Goal: Task Accomplishment & Management: Manage account settings

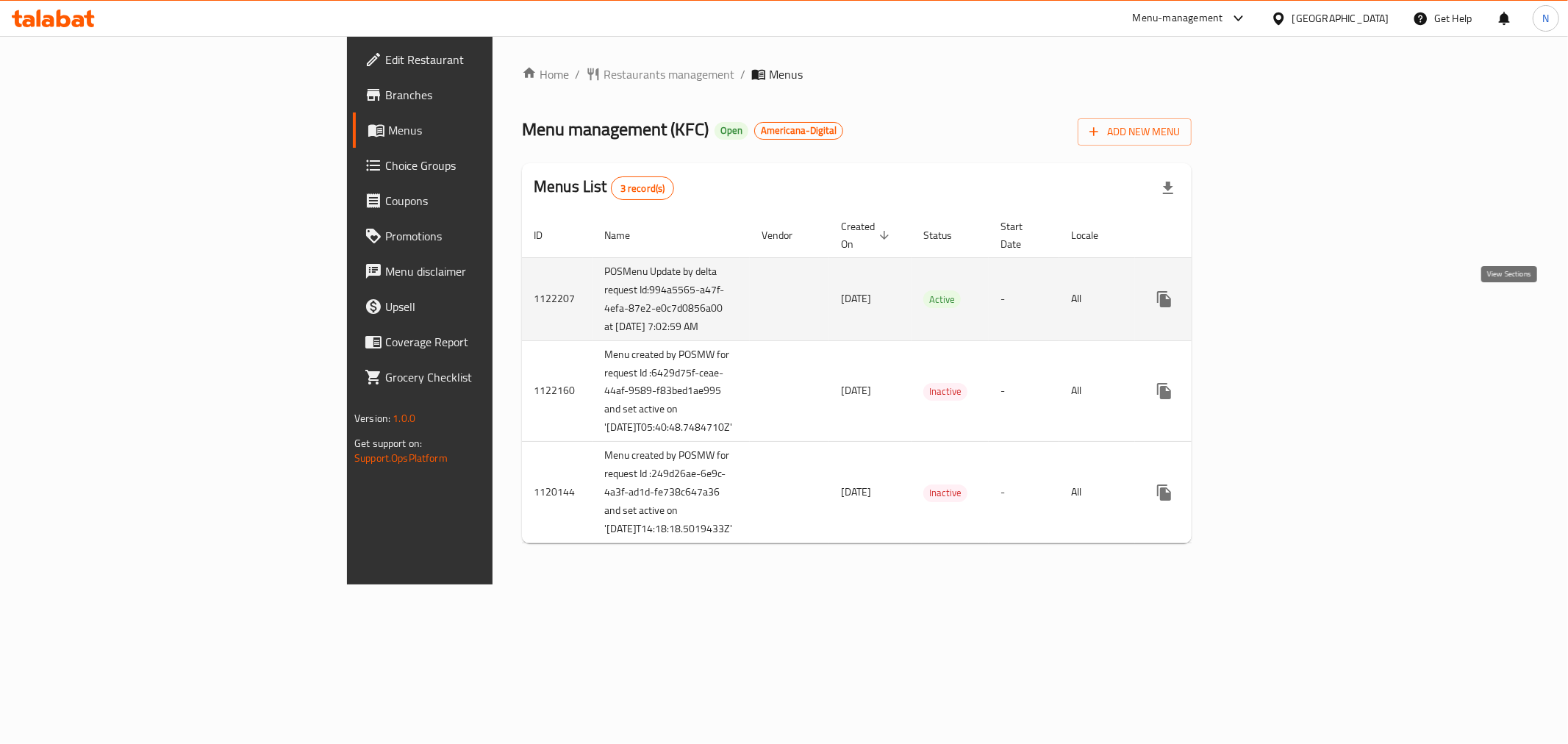
click at [1277, 306] on icon "enhanced table" at bounding box center [1271, 299] width 14 height 14
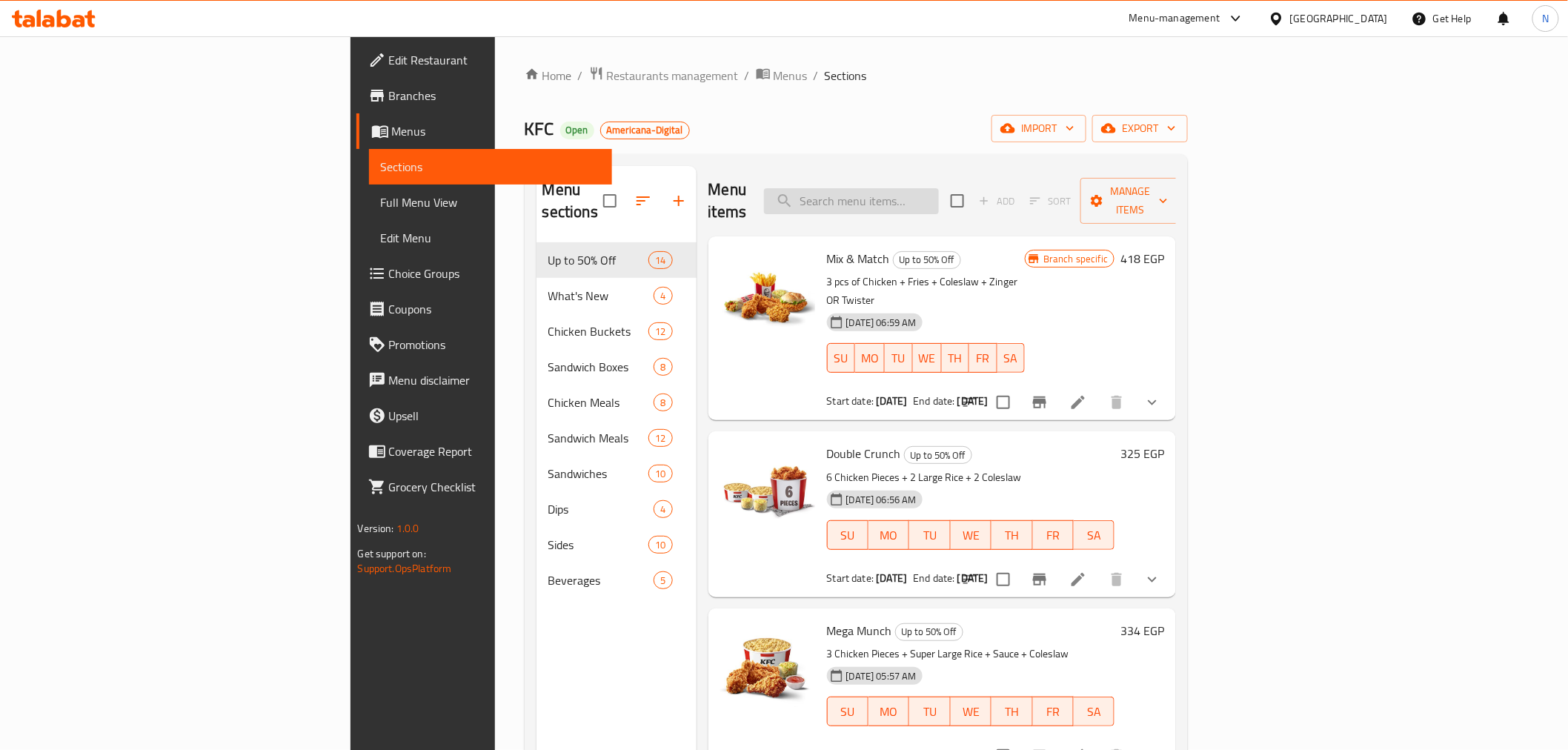
click at [939, 197] on input "search" at bounding box center [851, 201] width 175 height 26
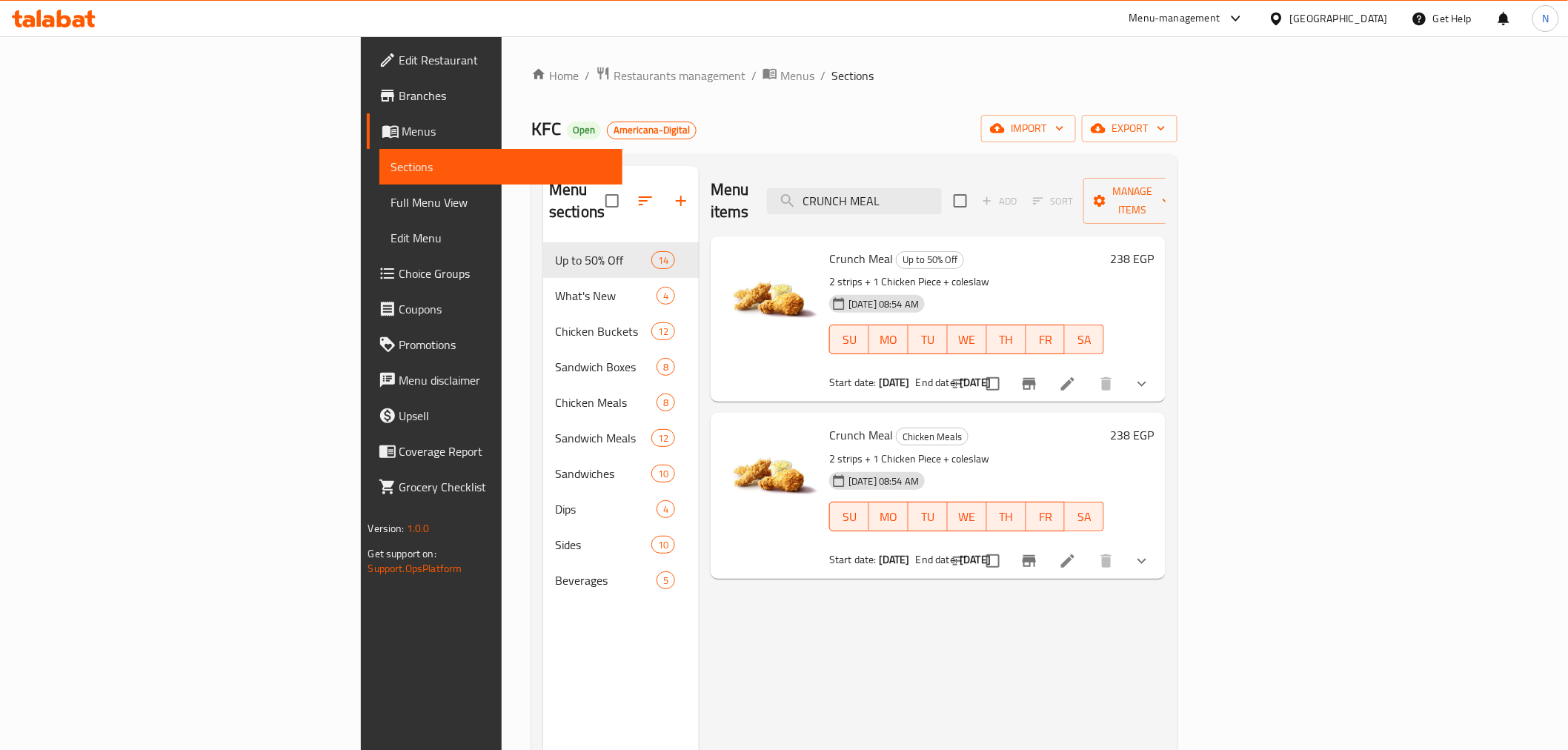
type input "CRUNCH MEAL"
click at [850, 125] on div "KFC Open Americana-Digital import export" at bounding box center [854, 129] width 646 height 27
click at [794, 102] on div "Home / Restaurants management / Menus / Sections KFC Open Americana-Digital imp…" at bounding box center [854, 497] width 646 height 862
drag, startPoint x: 735, startPoint y: 412, endPoint x: 802, endPoint y: 412, distance: 67.0
click at [823, 418] on div "Crunch Meal Chicken Meals 2 strips + 1 Chicken Piece + coleslaw [DATE] 08:54 AM…" at bounding box center [967, 495] width 287 height 154
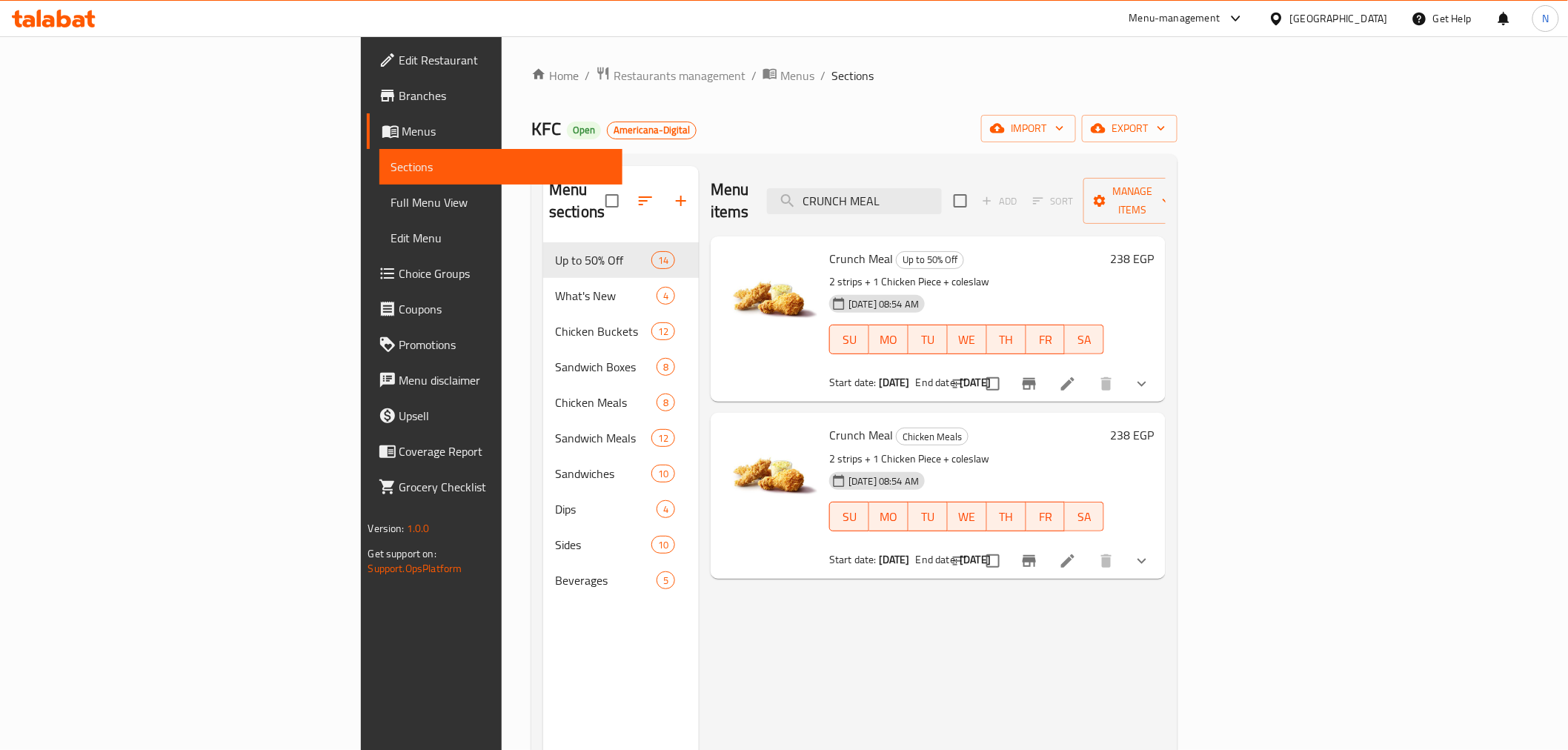
click at [1025, 424] on h6 "Crunch Meal Chicken Meals" at bounding box center [967, 435] width 275 height 21
drag, startPoint x: 735, startPoint y: 407, endPoint x: 808, endPoint y: 407, distance: 73.0
click at [823, 418] on div "Crunch Meal Chicken Meals 2 strips + 1 Chicken Piece + coleslaw [DATE] 08:54 AM…" at bounding box center [967, 495] width 287 height 154
copy h6 "Crunch Meal"
click at [942, 189] on input "CRUNCH MEAL" at bounding box center [855, 201] width 175 height 26
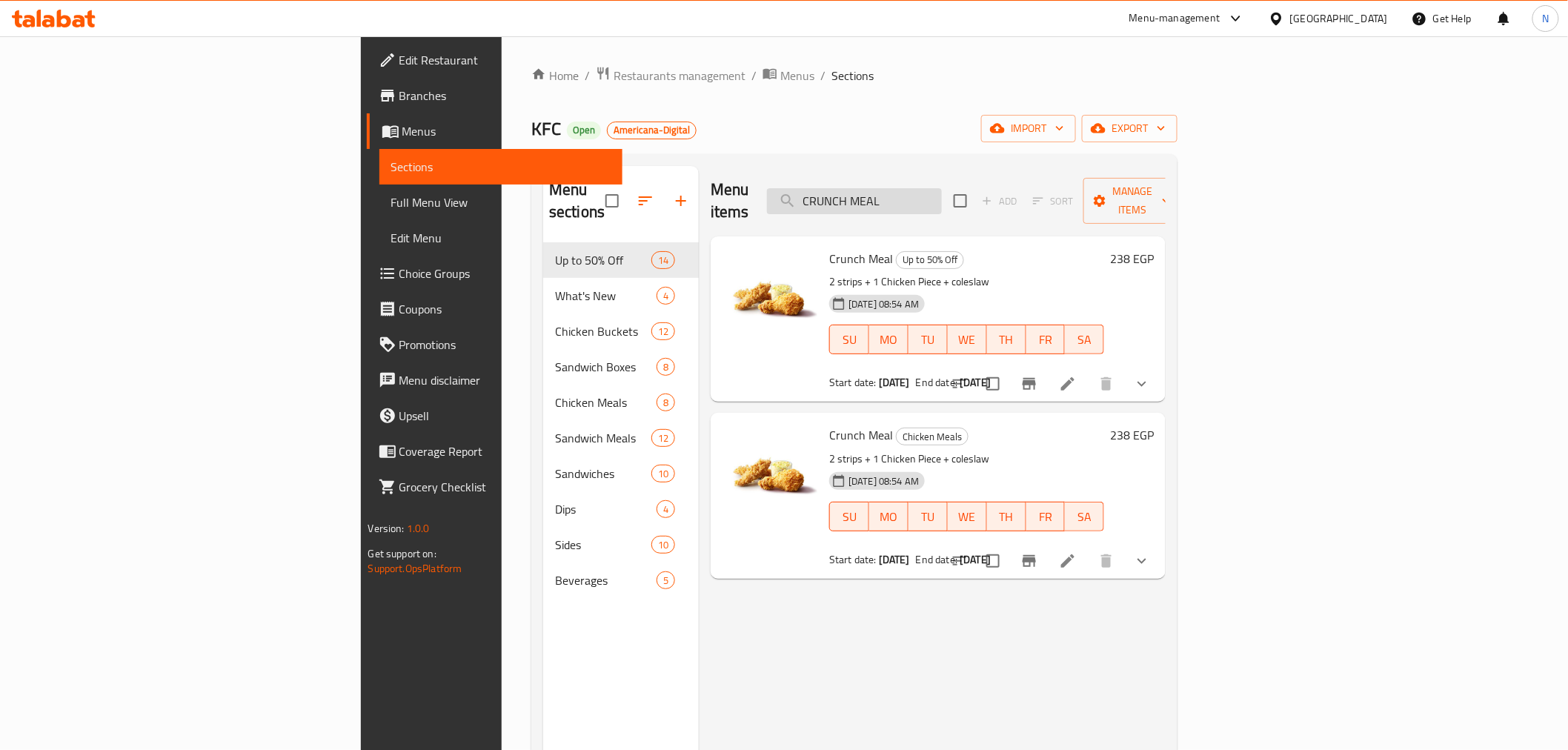
click at [942, 189] on input "CRUNCH MEAL" at bounding box center [855, 201] width 175 height 26
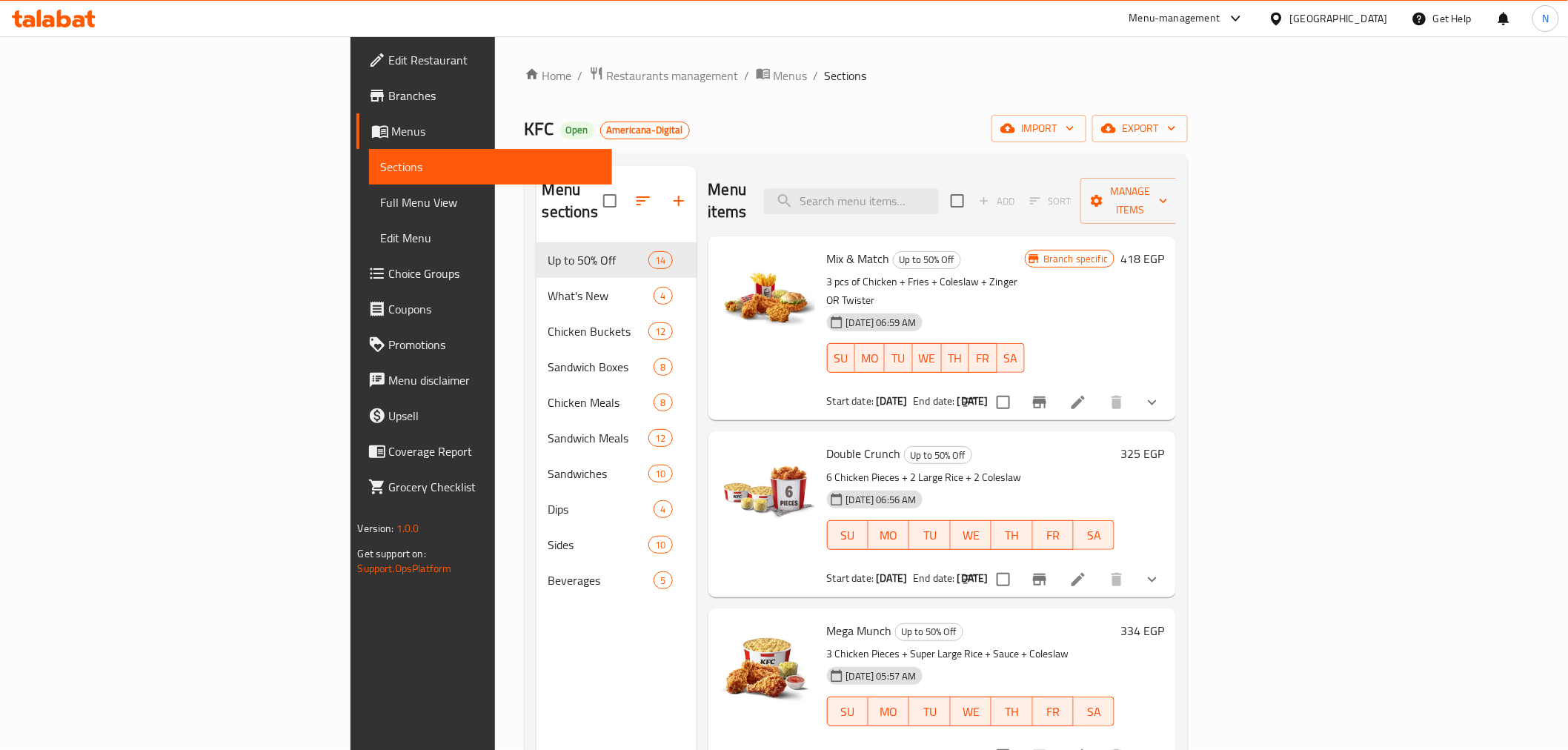
click at [827, 247] on span "Mix & Match" at bounding box center [858, 259] width 63 height 22
copy h6 "Mix & Match"
click at [996, 203] on div "Menu items Add Sort Manage items" at bounding box center [943, 201] width 468 height 70
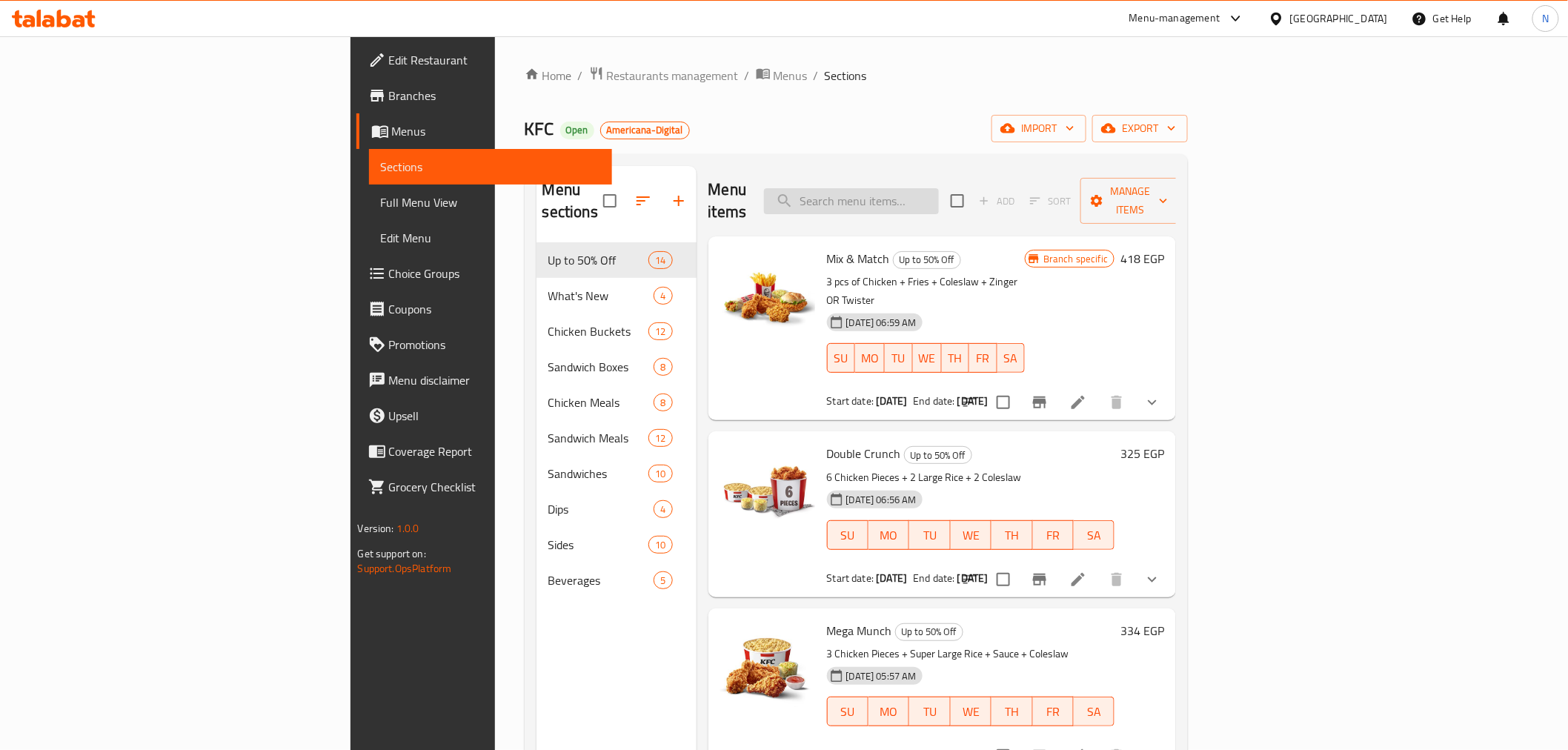
click at [939, 198] on input "search" at bounding box center [851, 201] width 175 height 26
paste input "Mix & Match"
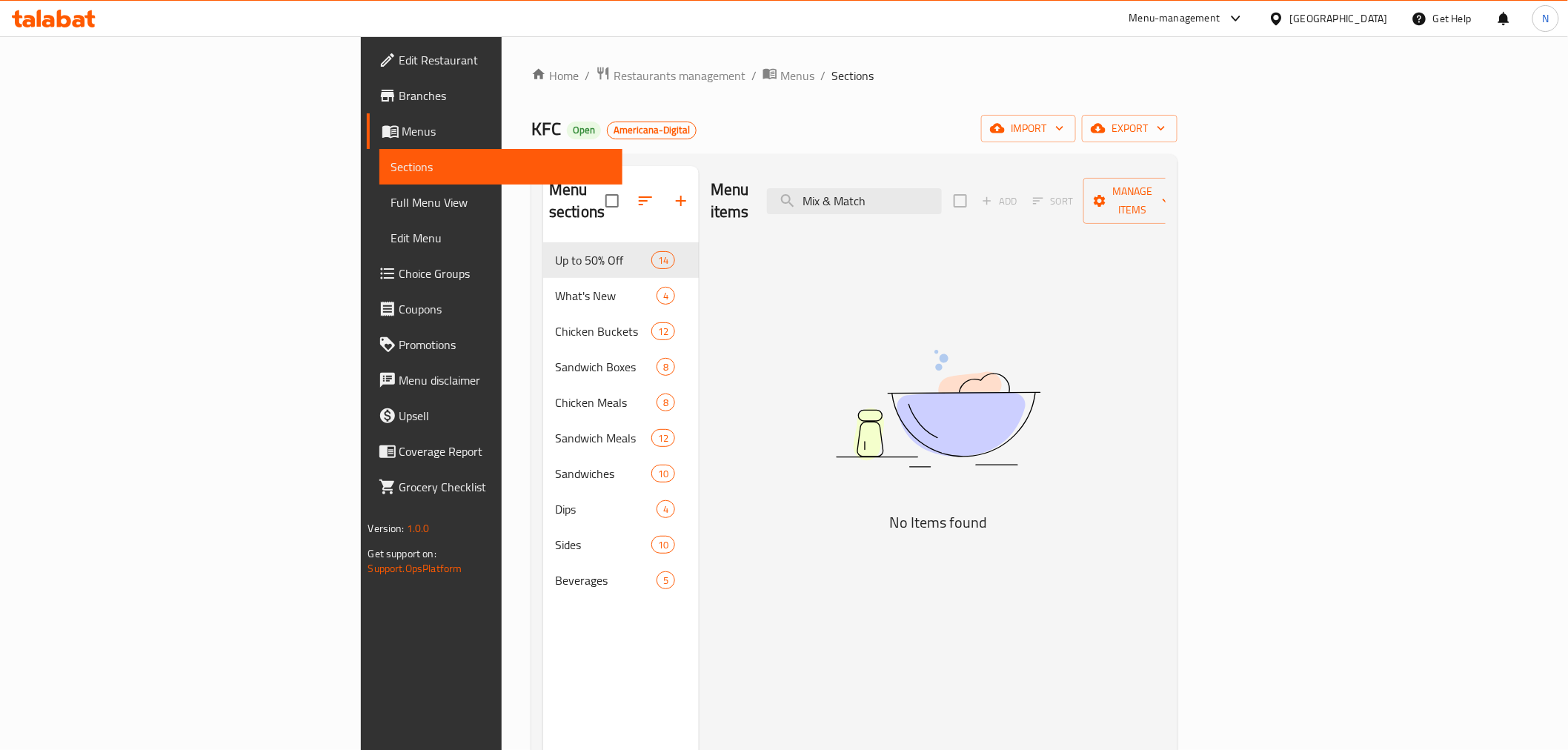
type input "Mix & Match"
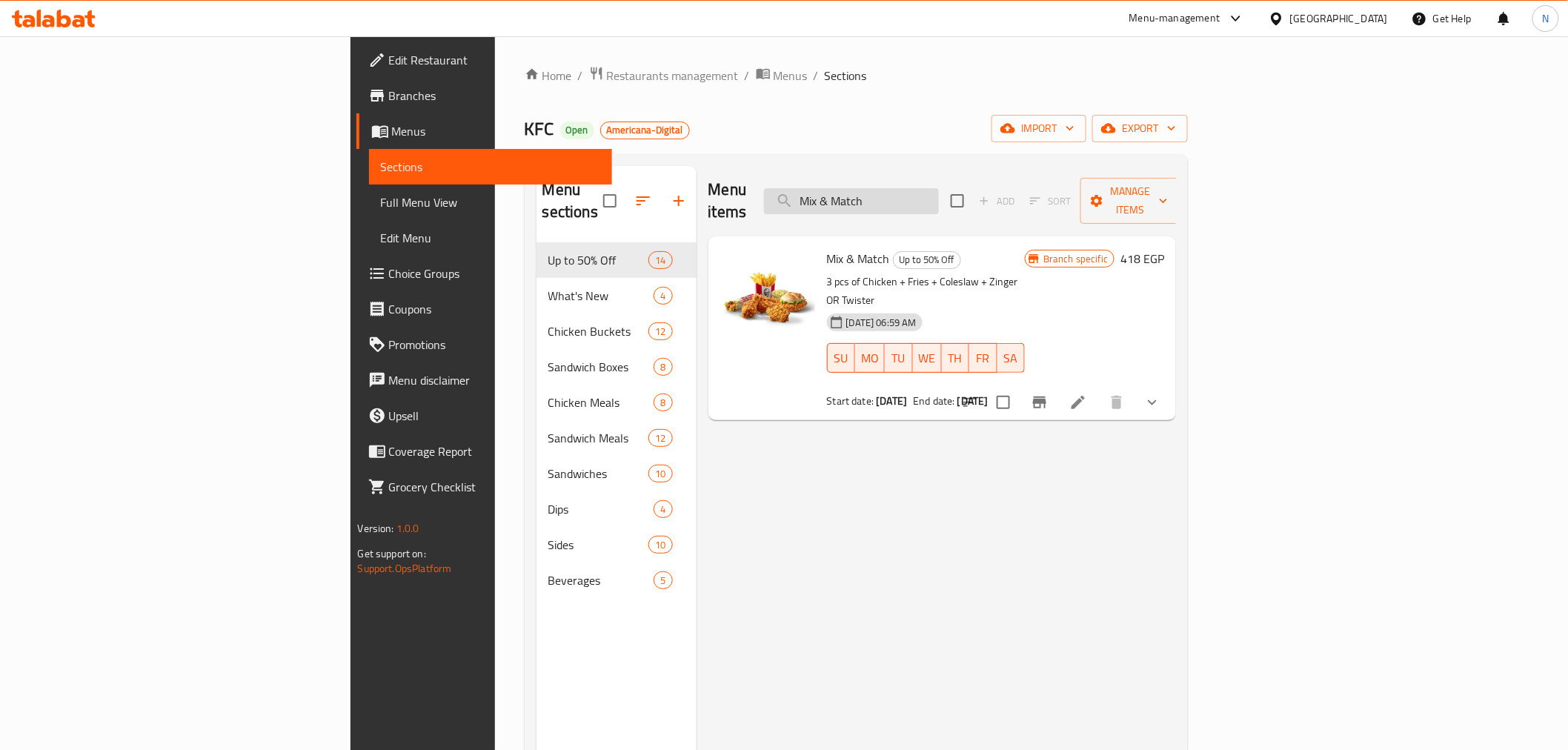
click at [939, 188] on input "Mix & Match" at bounding box center [851, 201] width 175 height 26
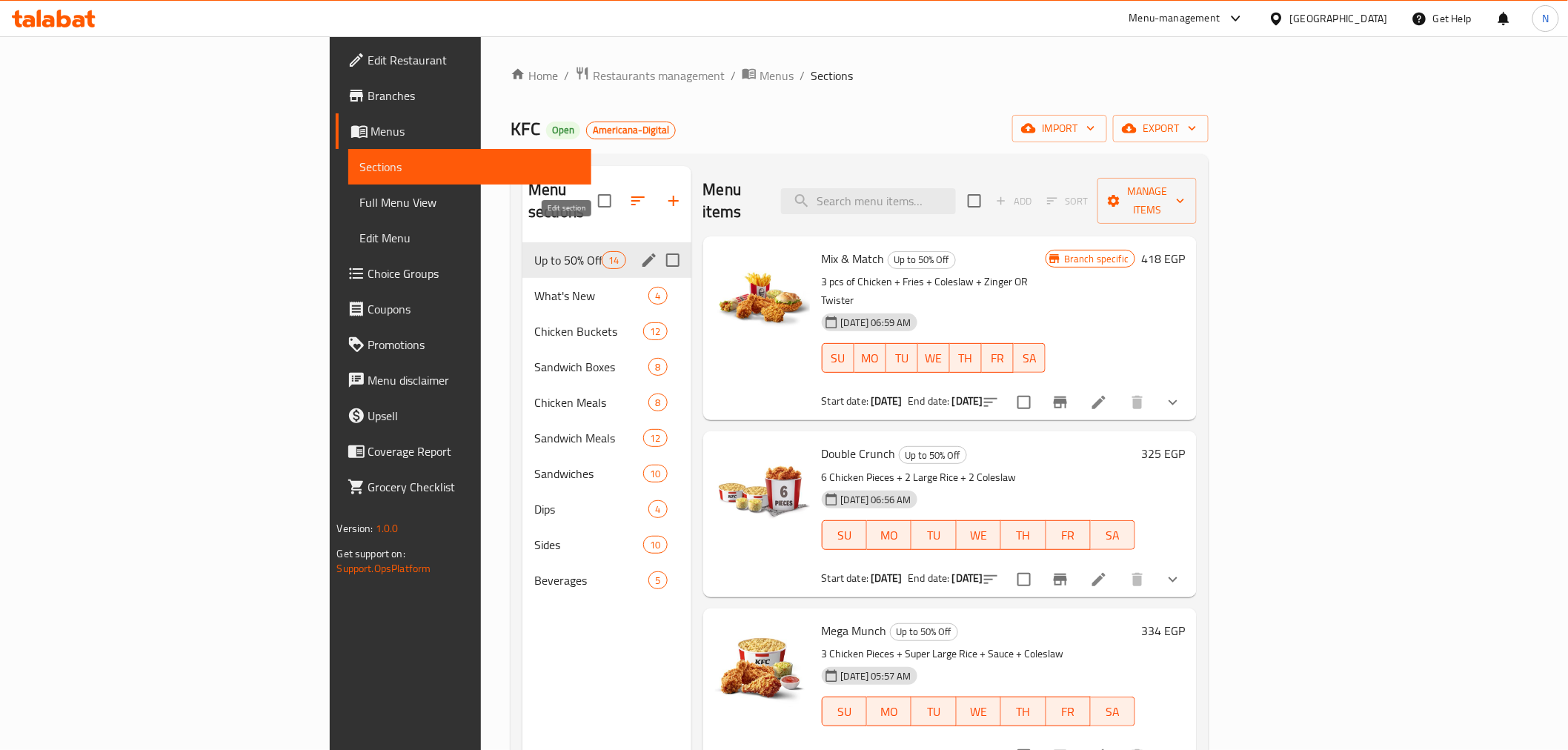
click at [640, 251] on icon "edit" at bounding box center [649, 259] width 18 height 18
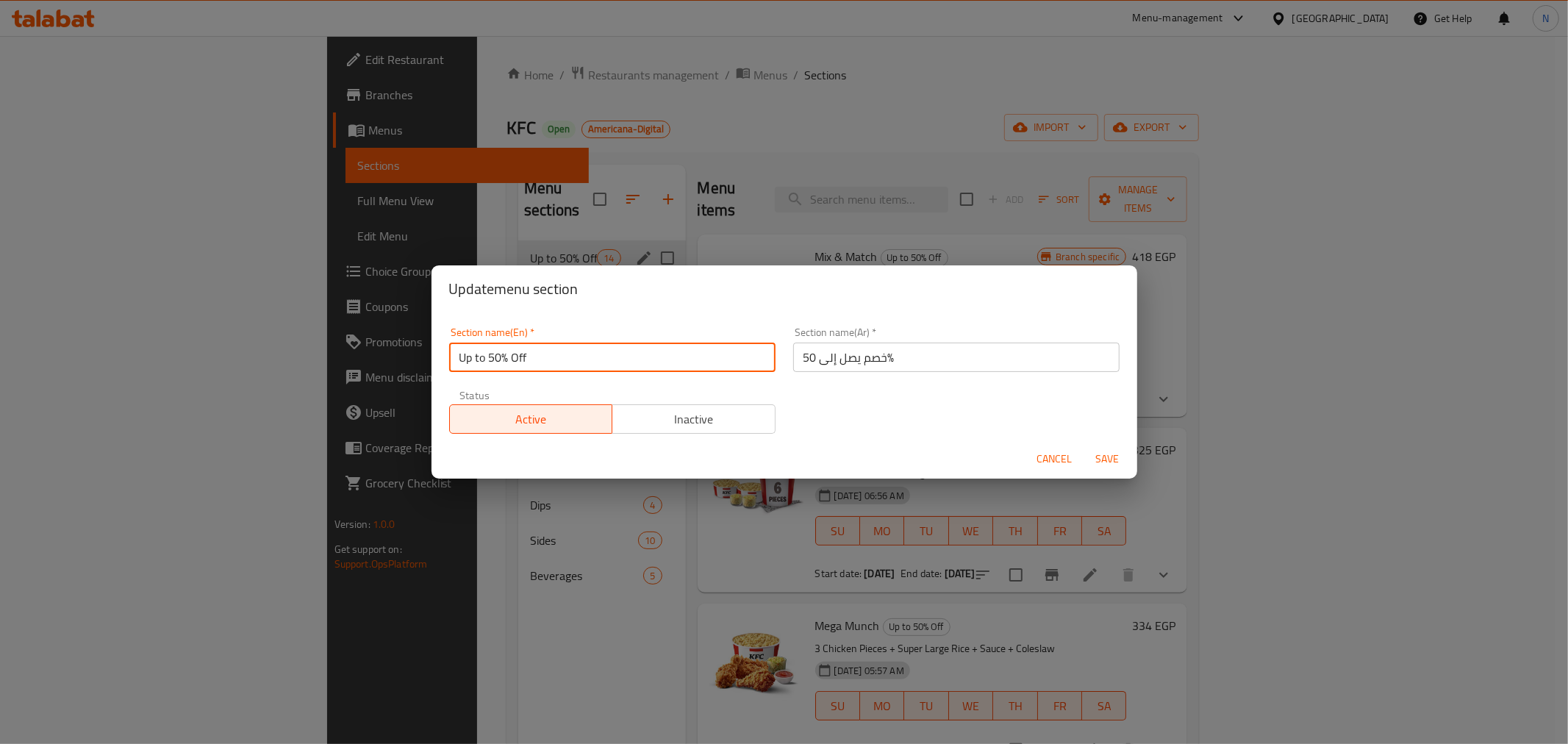
drag, startPoint x: 549, startPoint y: 355, endPoint x: 430, endPoint y: 358, distance: 119.0
click at [431, 357] on div "Section name(En)   * Up to 50% Off Section name(En) * Section name(Ar)   * خصم …" at bounding box center [784, 376] width 706 height 127
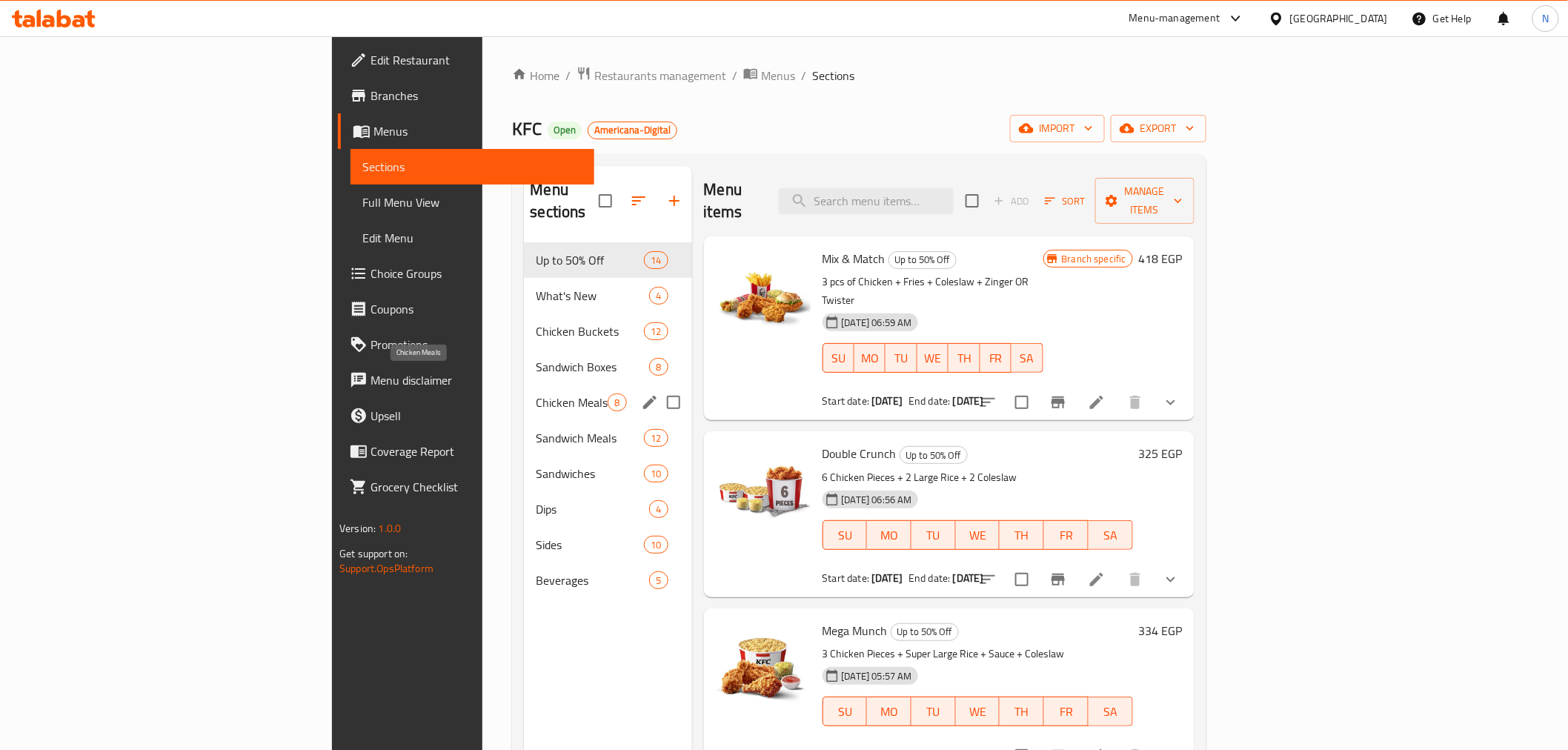
click at [536, 393] on span "Chicken Meals" at bounding box center [572, 402] width 72 height 18
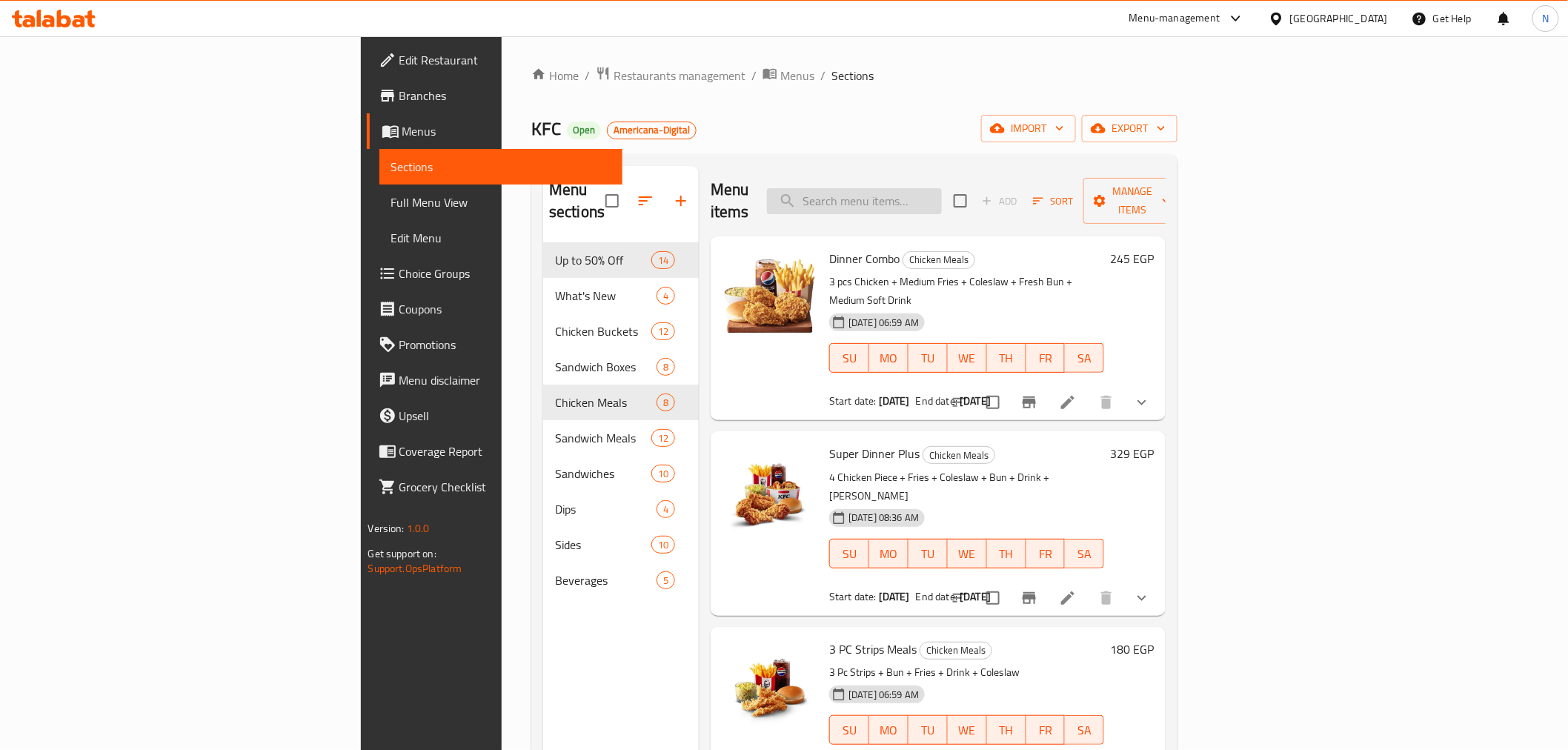
click at [942, 188] on input "search" at bounding box center [855, 201] width 175 height 26
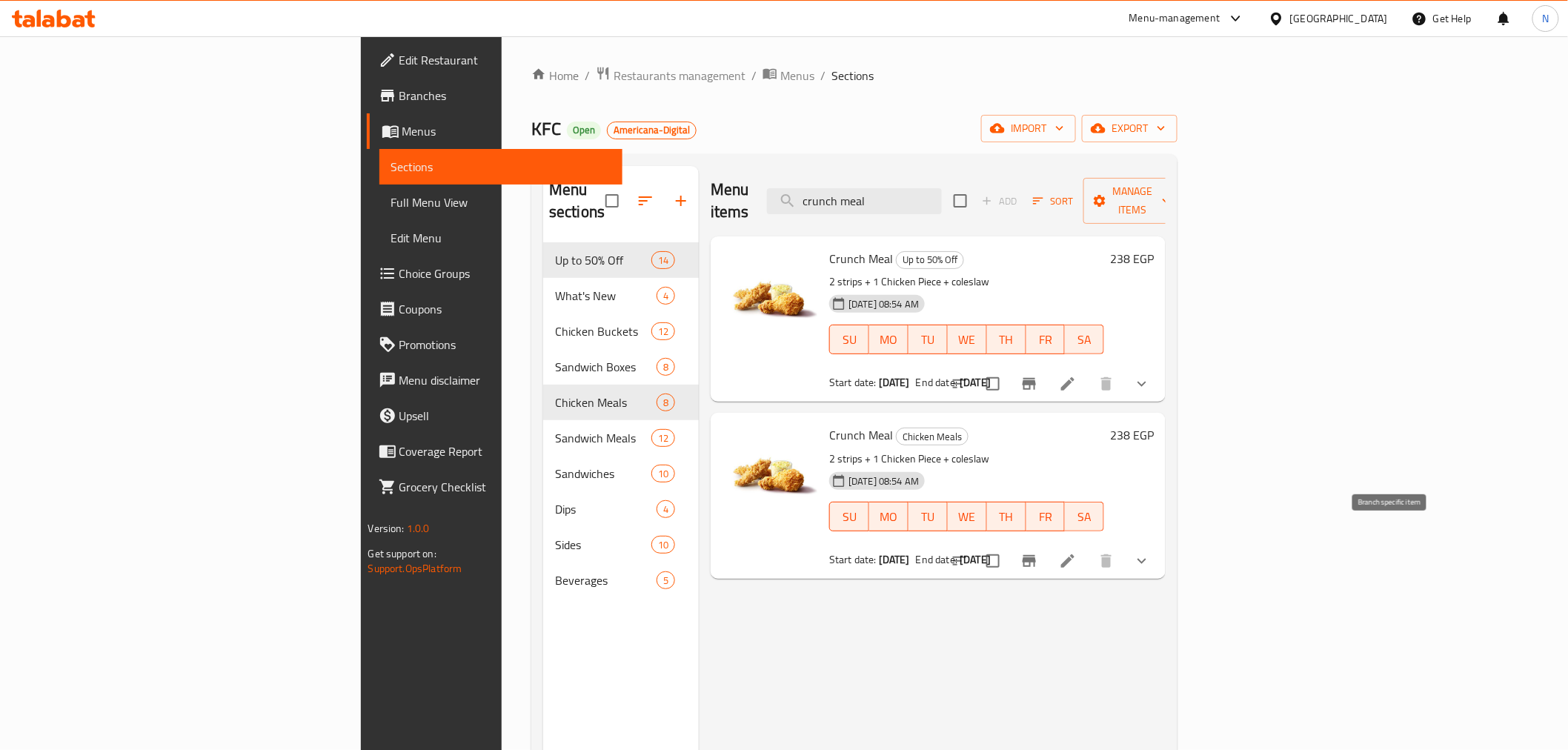
type input "crunch meal"
click at [1038, 552] on icon "Branch-specific-item" at bounding box center [1029, 561] width 18 height 18
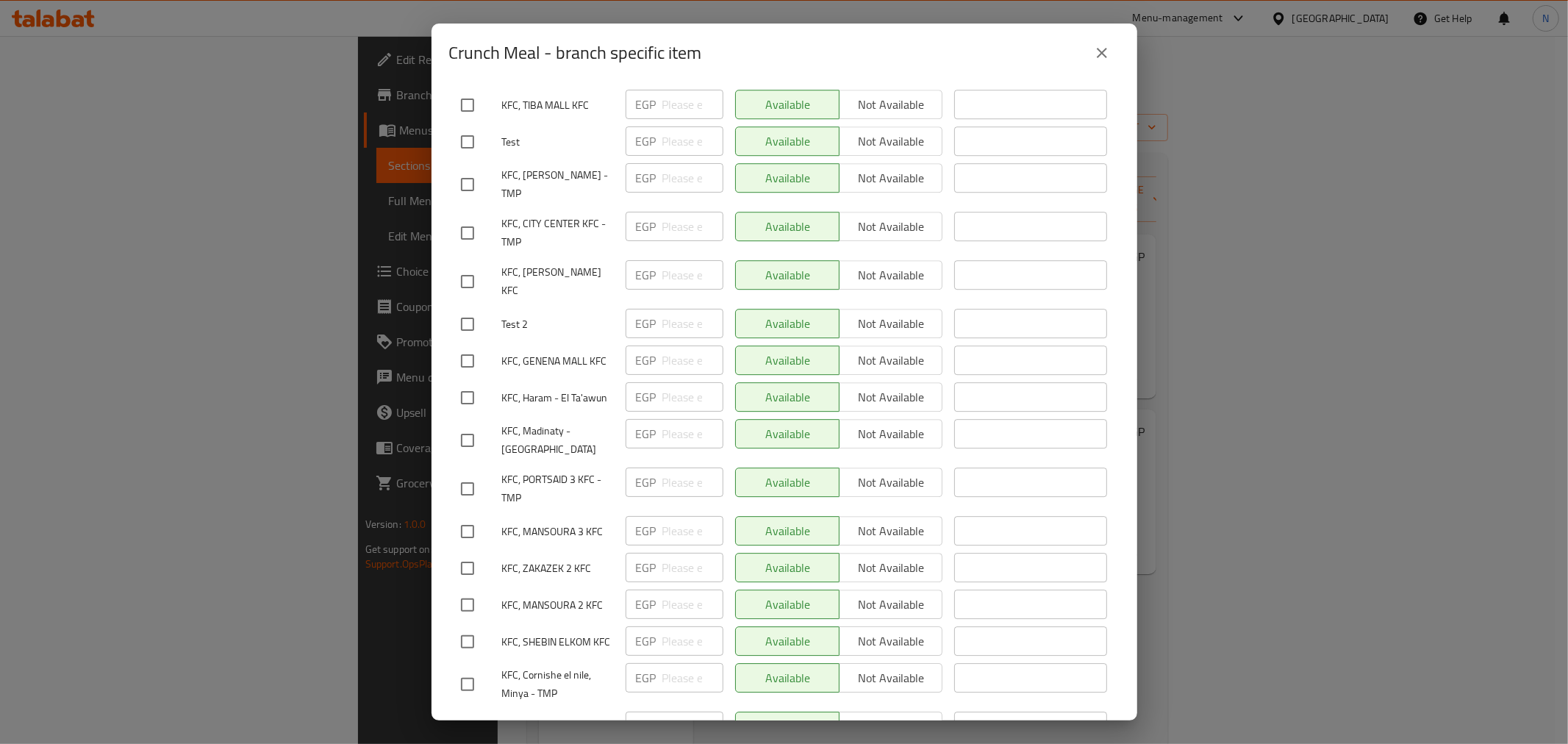
click at [1186, 591] on div "Crunch Meal - branch specific item Crunch Meal 2 strips + 1 Chicken Piece + col…" at bounding box center [784, 372] width 1568 height 744
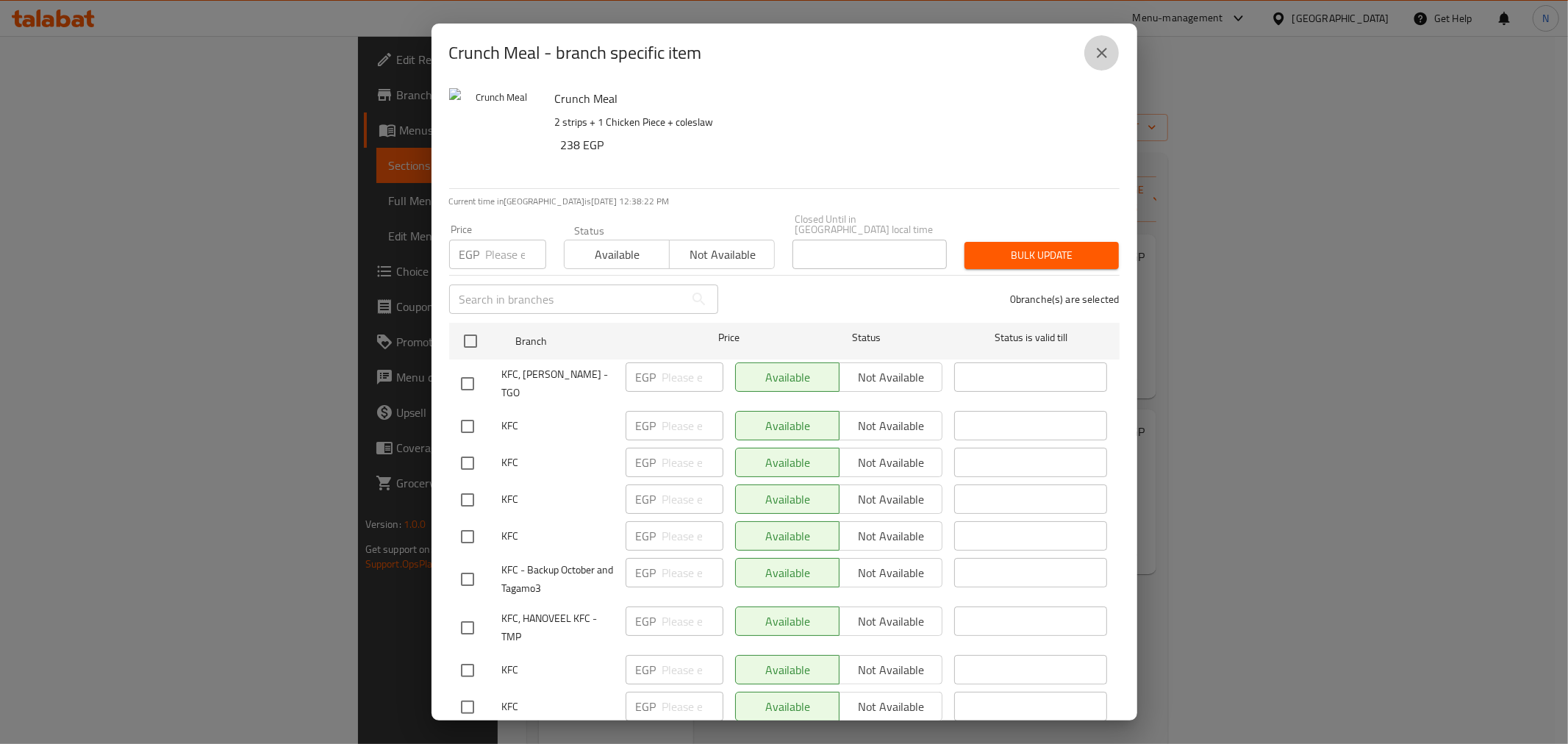
click at [1101, 53] on icon "close" at bounding box center [1102, 53] width 10 height 10
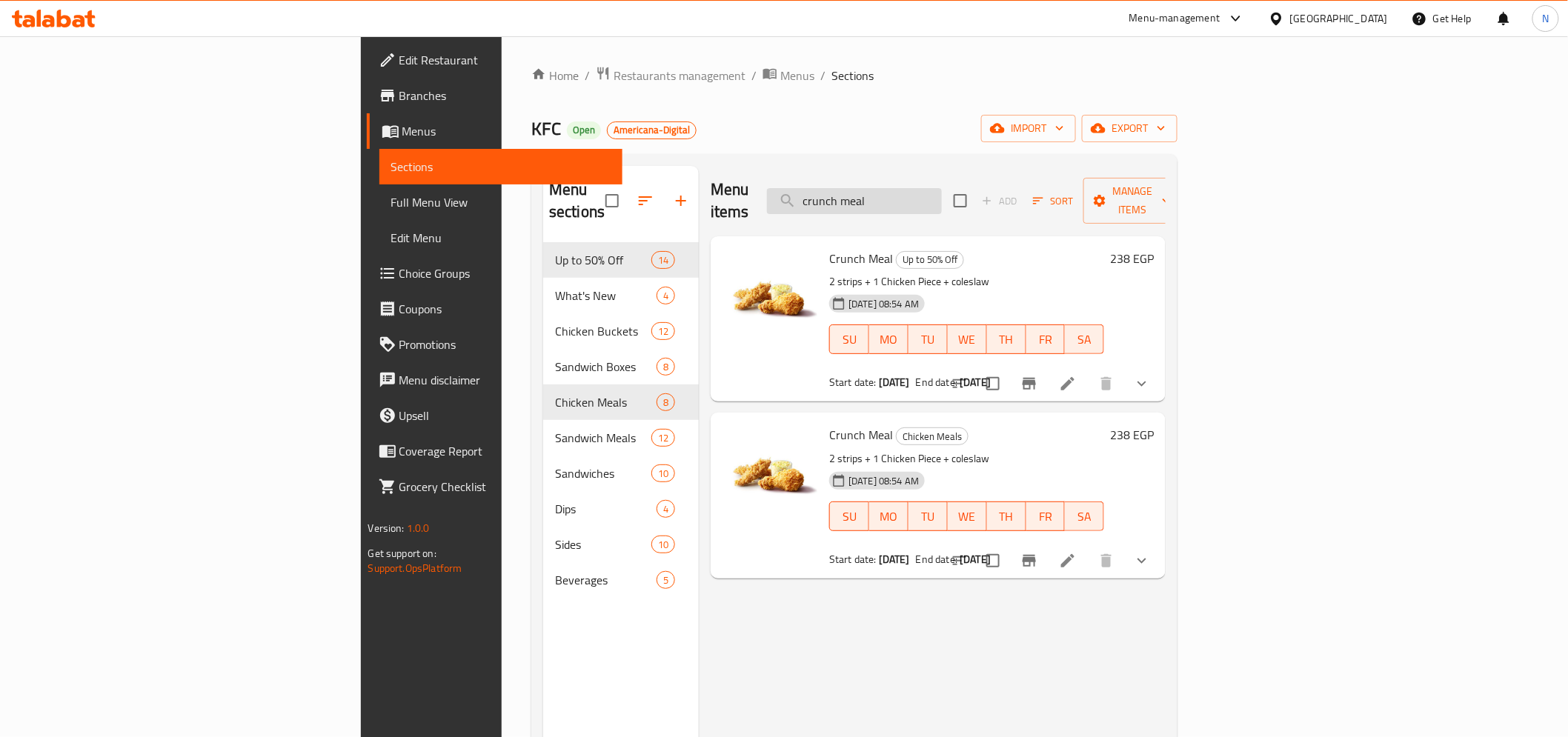
click at [942, 190] on input "crunch meal" at bounding box center [855, 201] width 175 height 26
click at [942, 188] on input "crunch meal" at bounding box center [855, 201] width 175 height 26
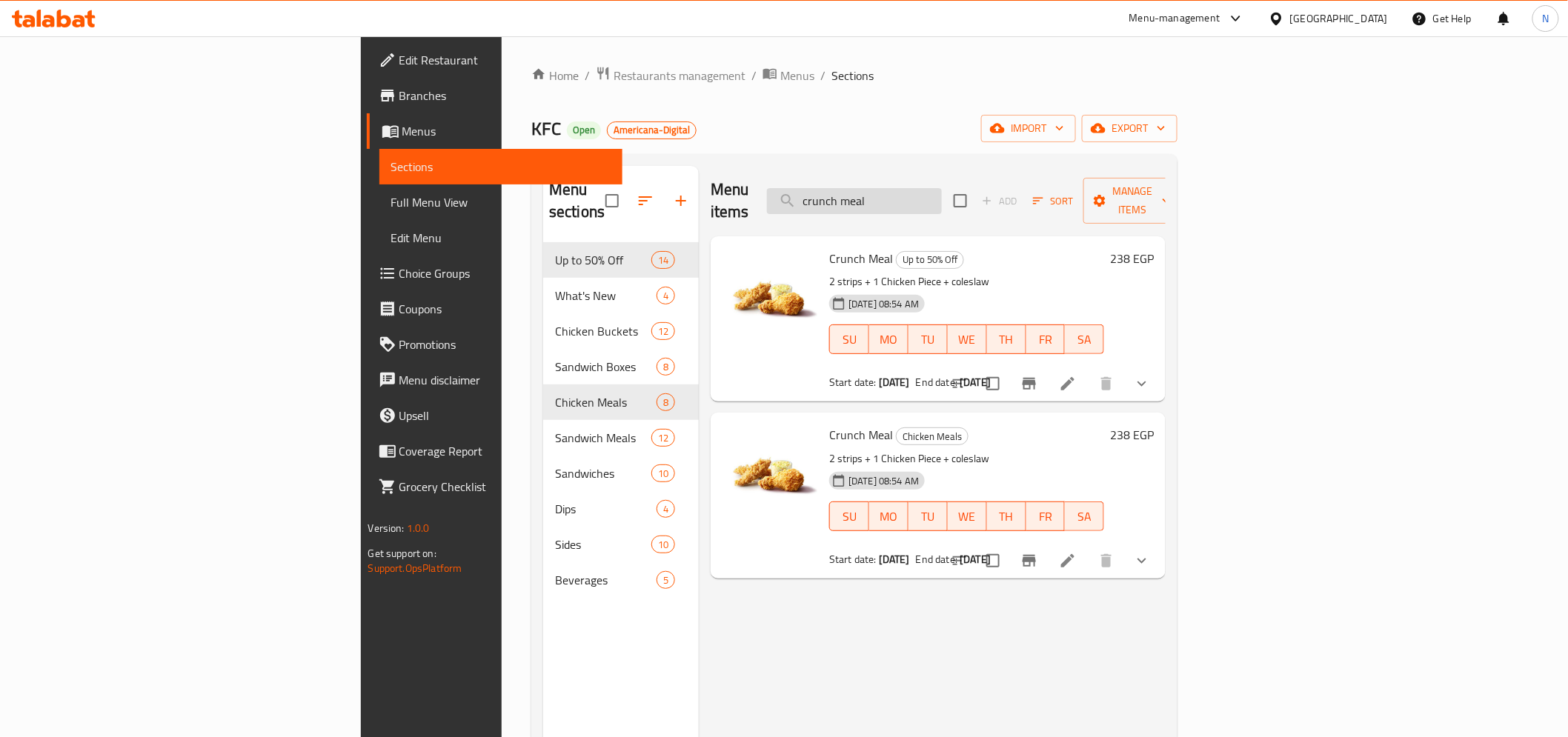
click at [942, 188] on input "crunch meal" at bounding box center [855, 201] width 175 height 26
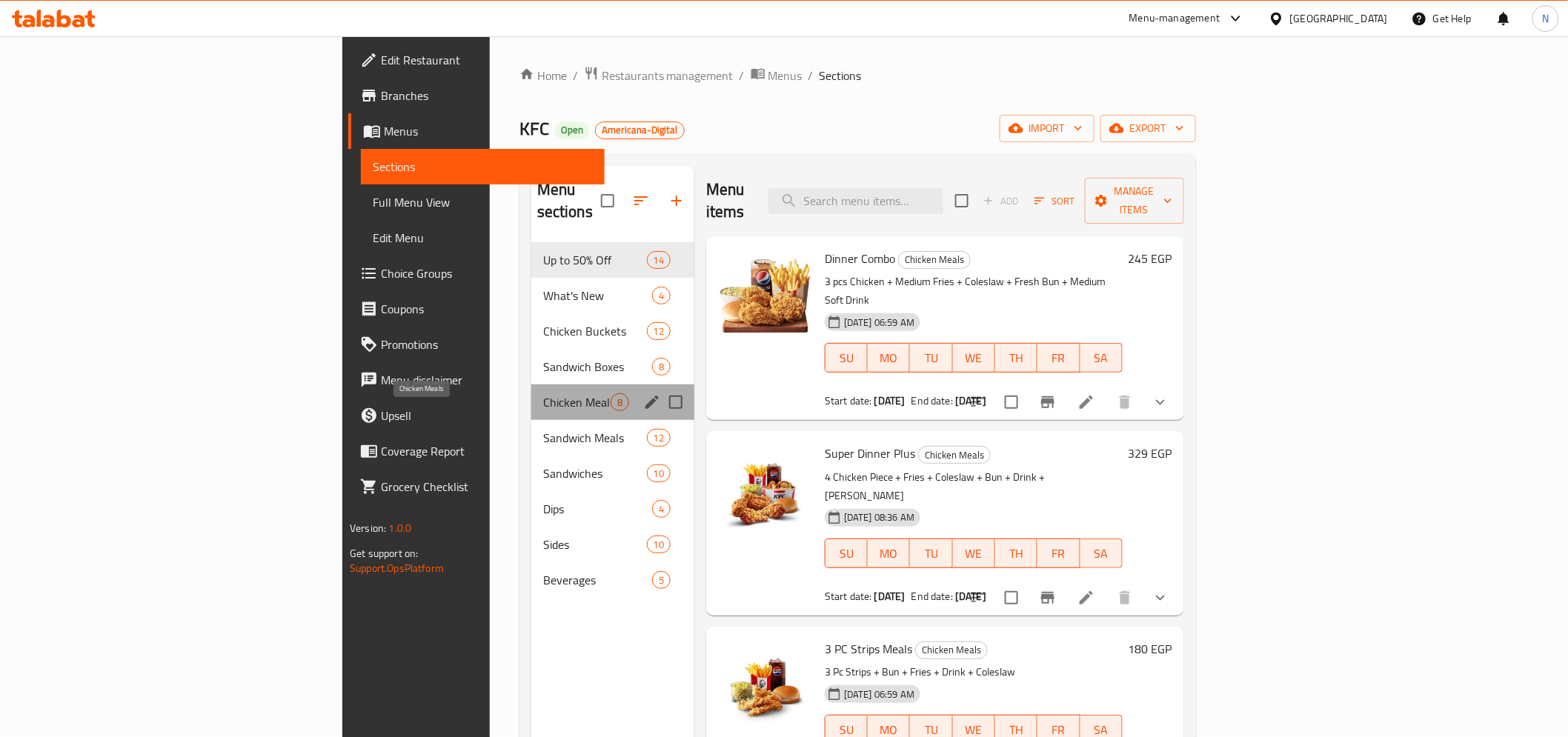
click at [543, 393] on span "Chicken Meals" at bounding box center [577, 402] width 67 height 18
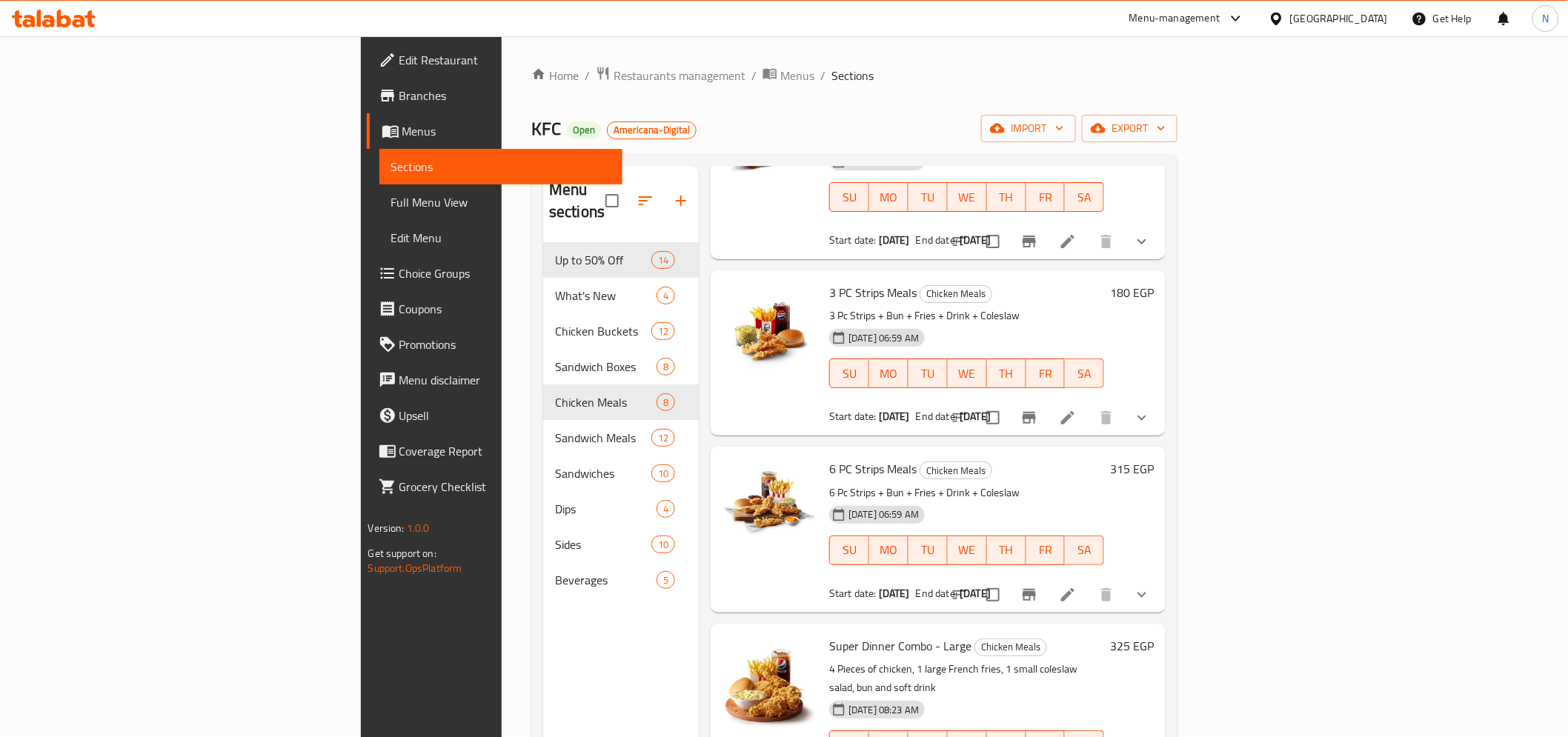
scroll to position [411, 0]
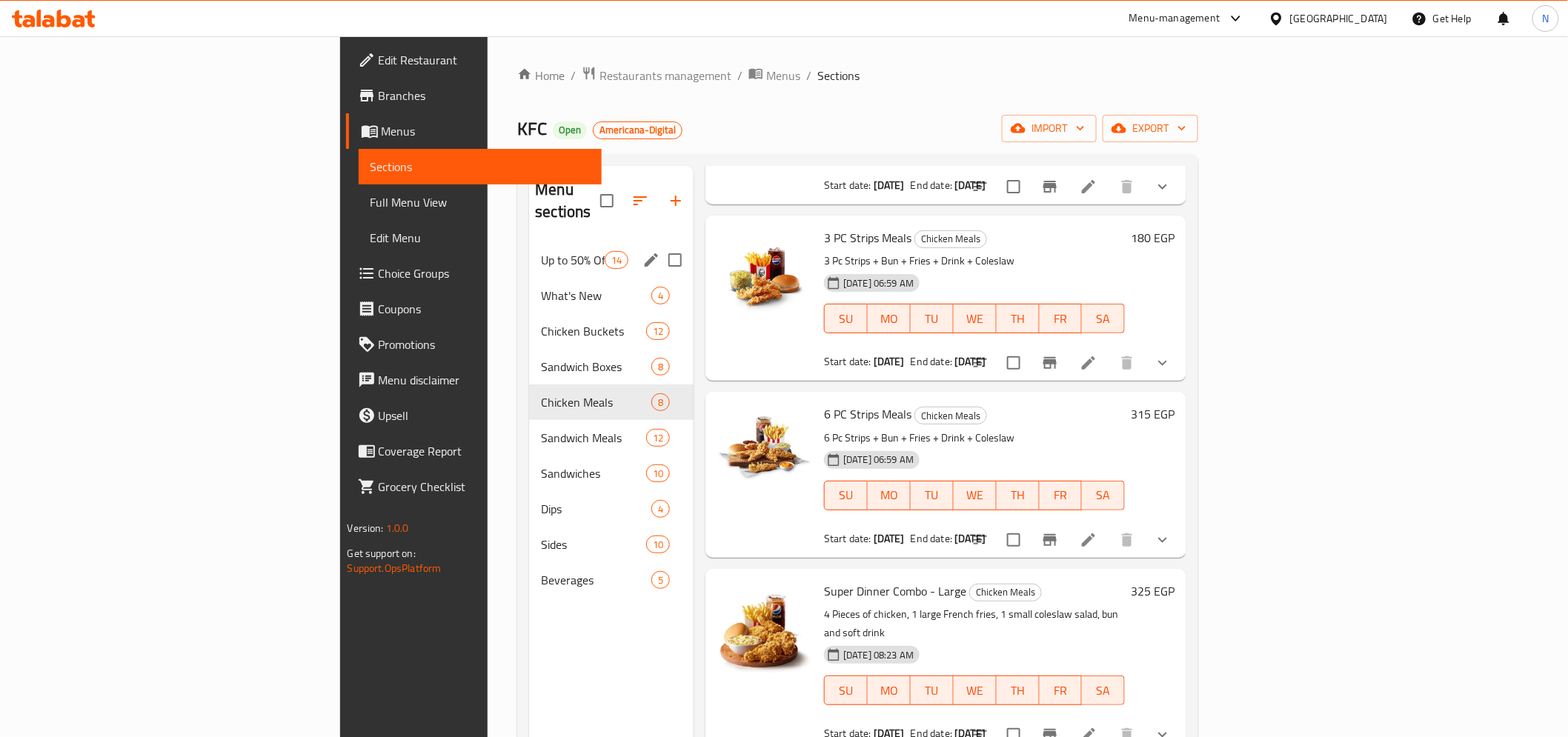
click at [541, 251] on span "Up to 50% Off" at bounding box center [572, 259] width 63 height 18
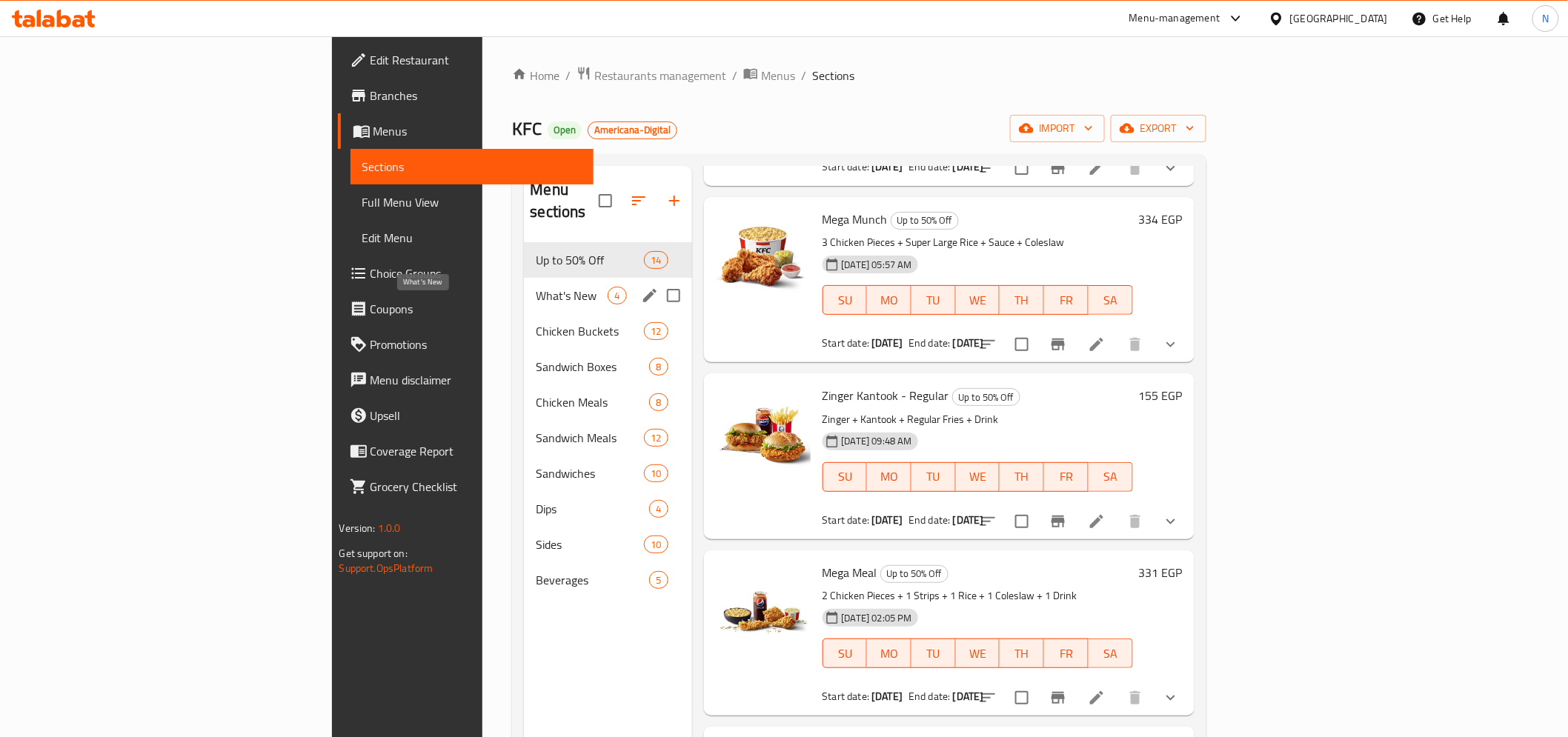
click at [536, 287] on span "What's New" at bounding box center [572, 295] width 72 height 18
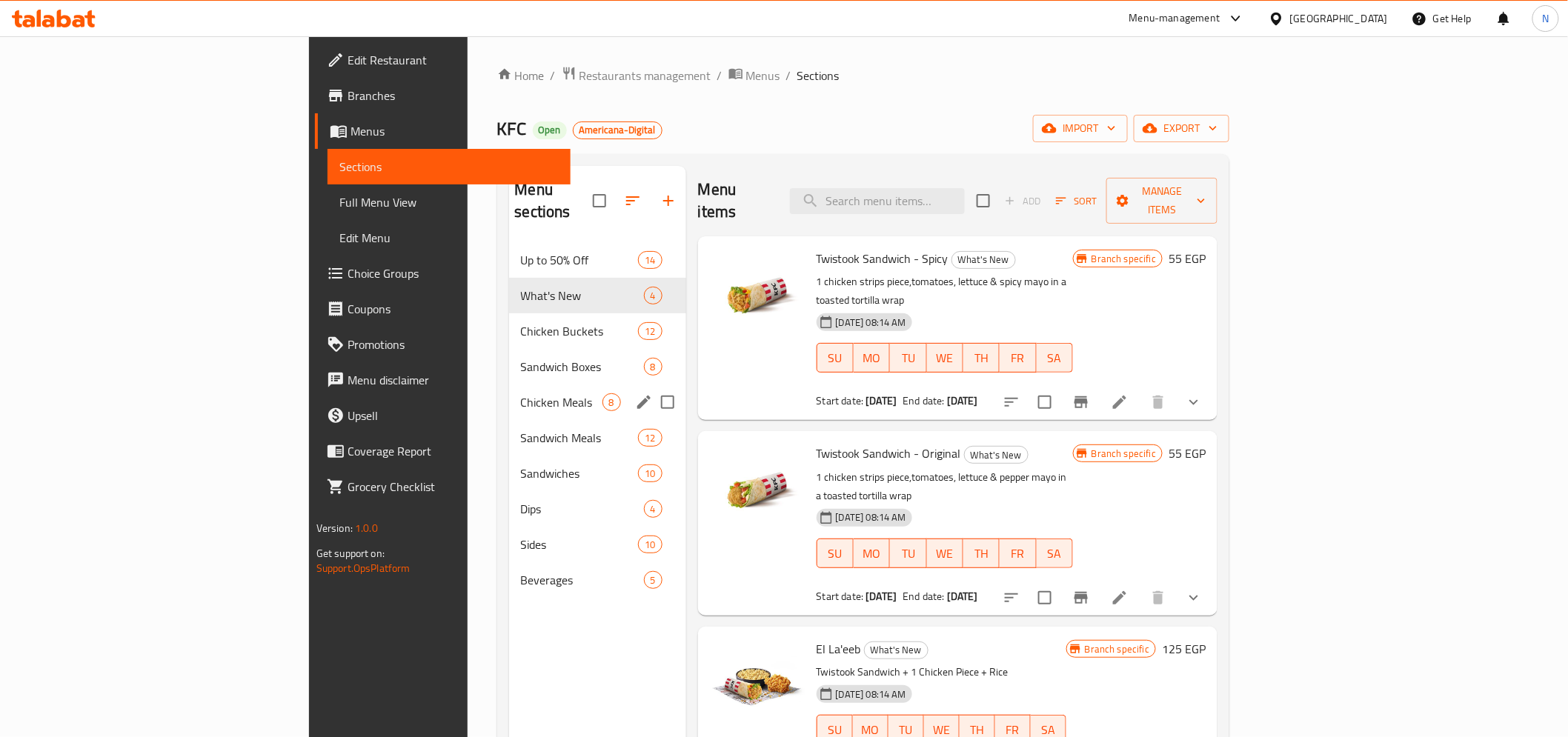
click at [509, 389] on div "Chicken Meals 8" at bounding box center [598, 402] width 177 height 35
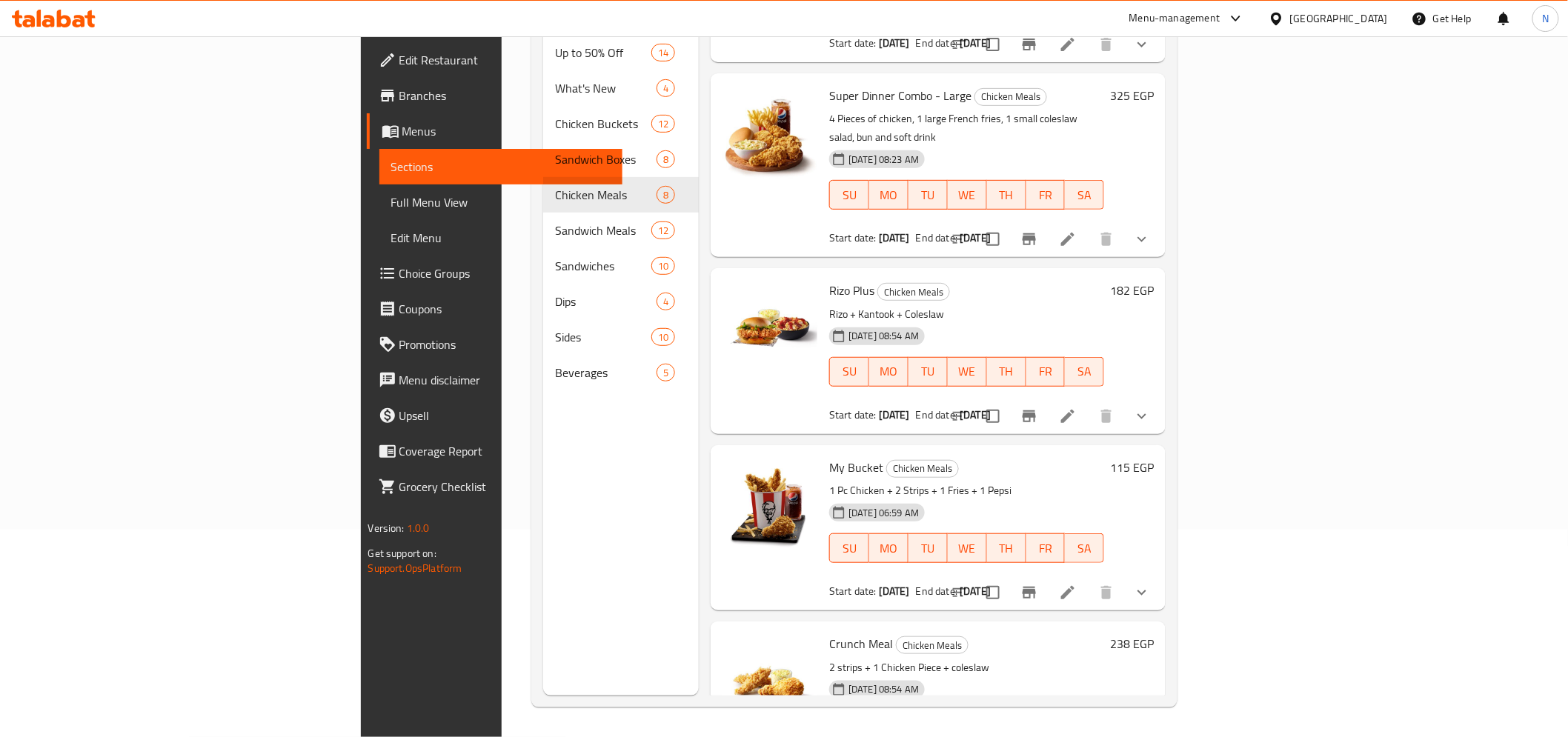
scroll to position [219, 0]
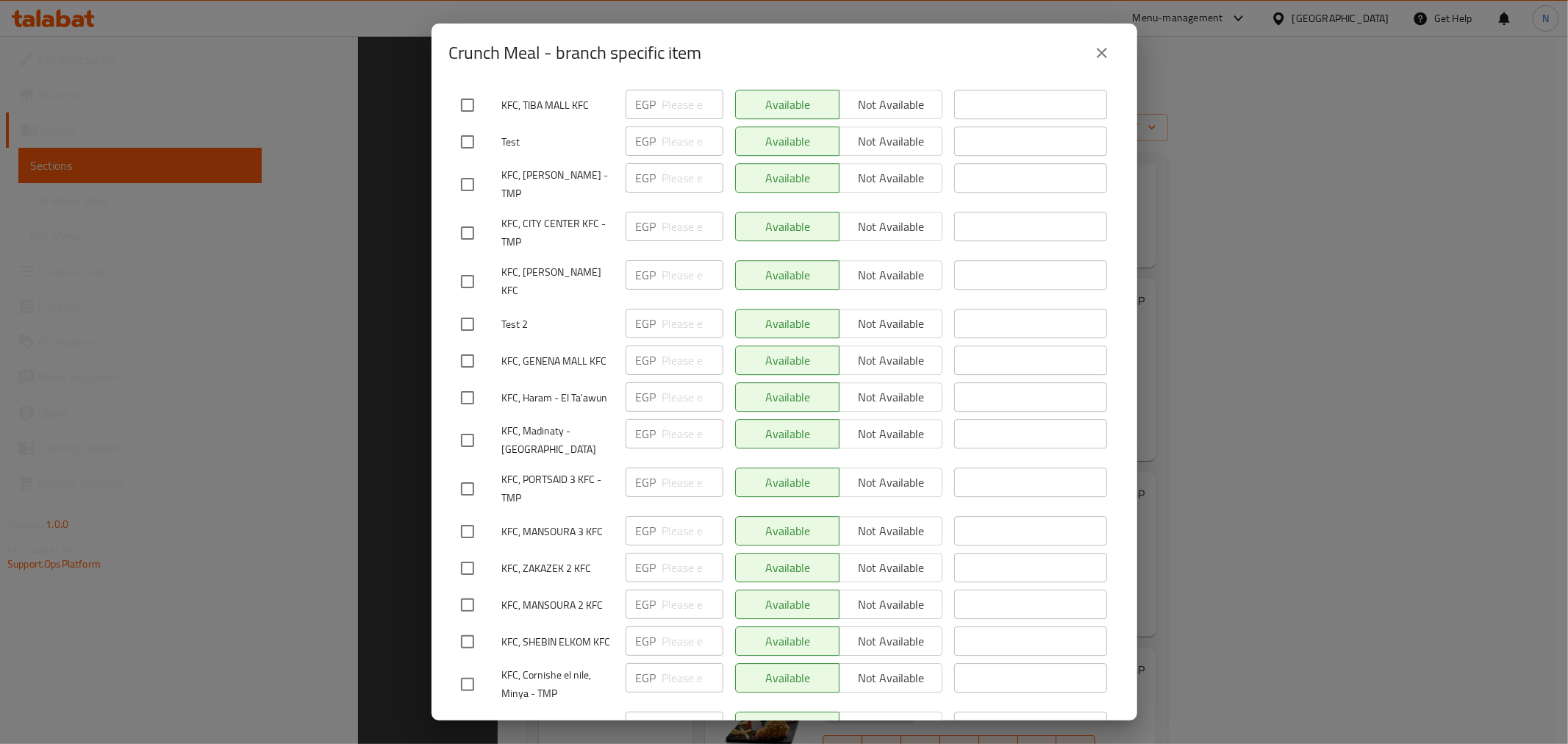
scroll to position [206, 0]
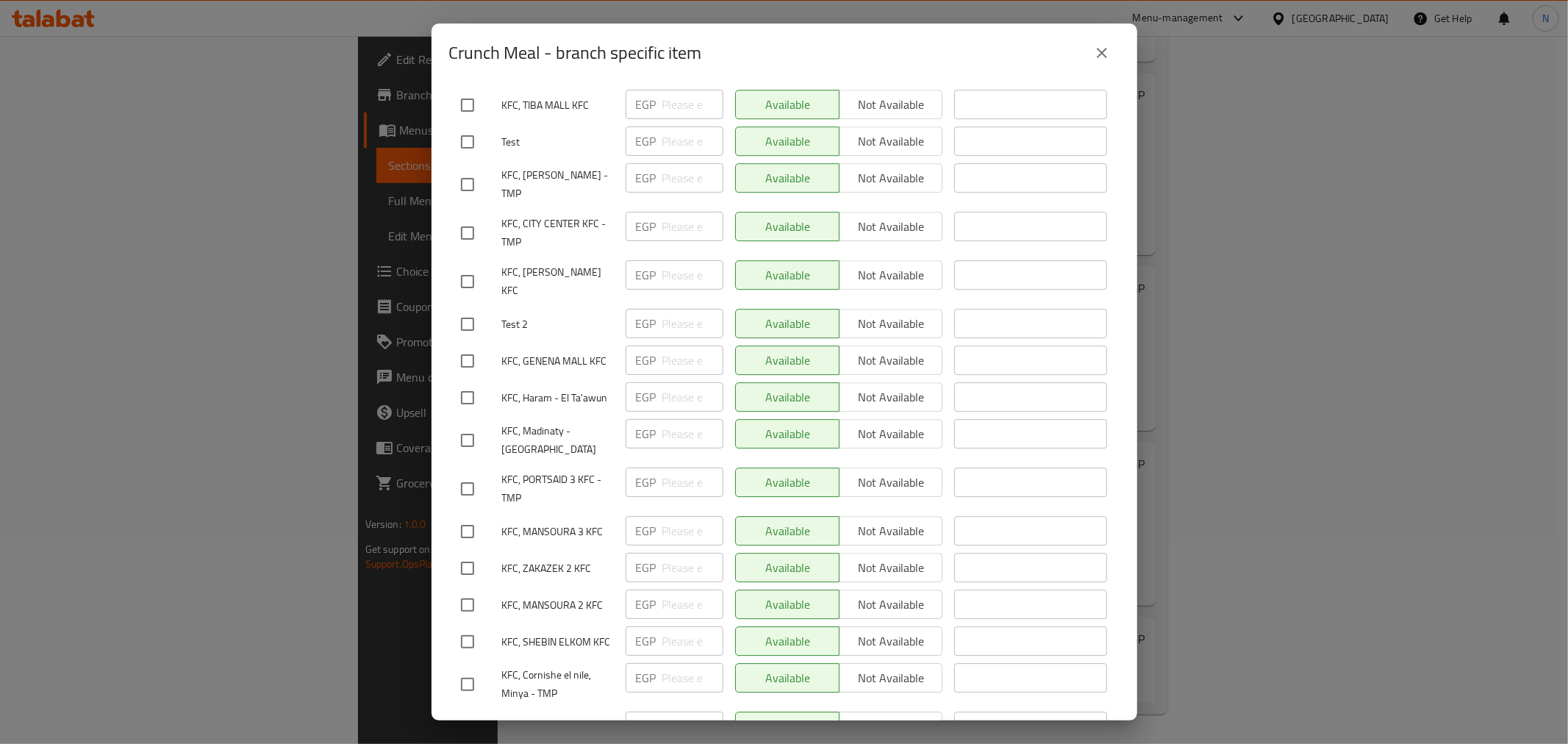
click at [1402, 65] on div "Crunch Meal - branch specific item Crunch Meal 2 strips + 1 Chicken Piece + col…" at bounding box center [784, 372] width 1568 height 744
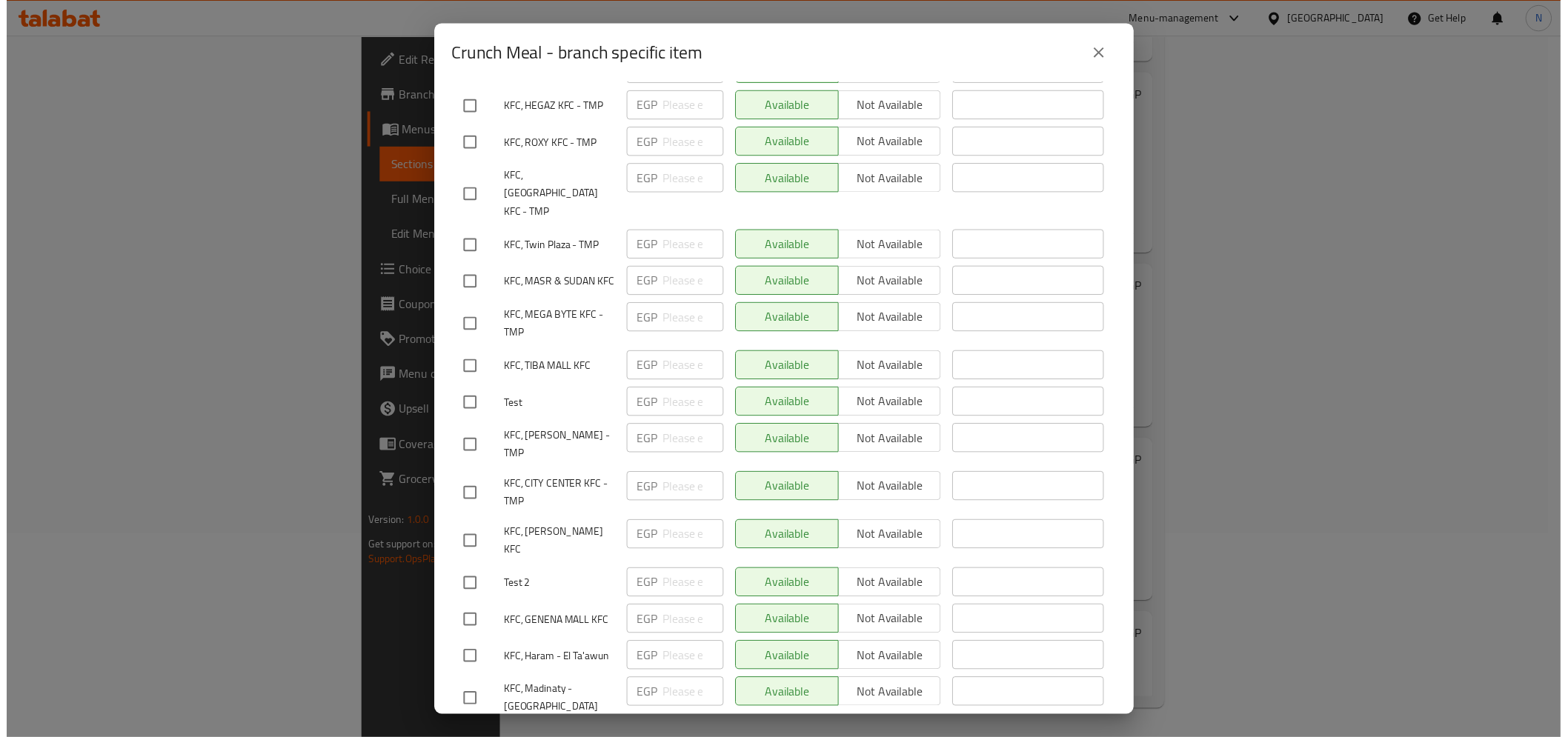
scroll to position [3304, 0]
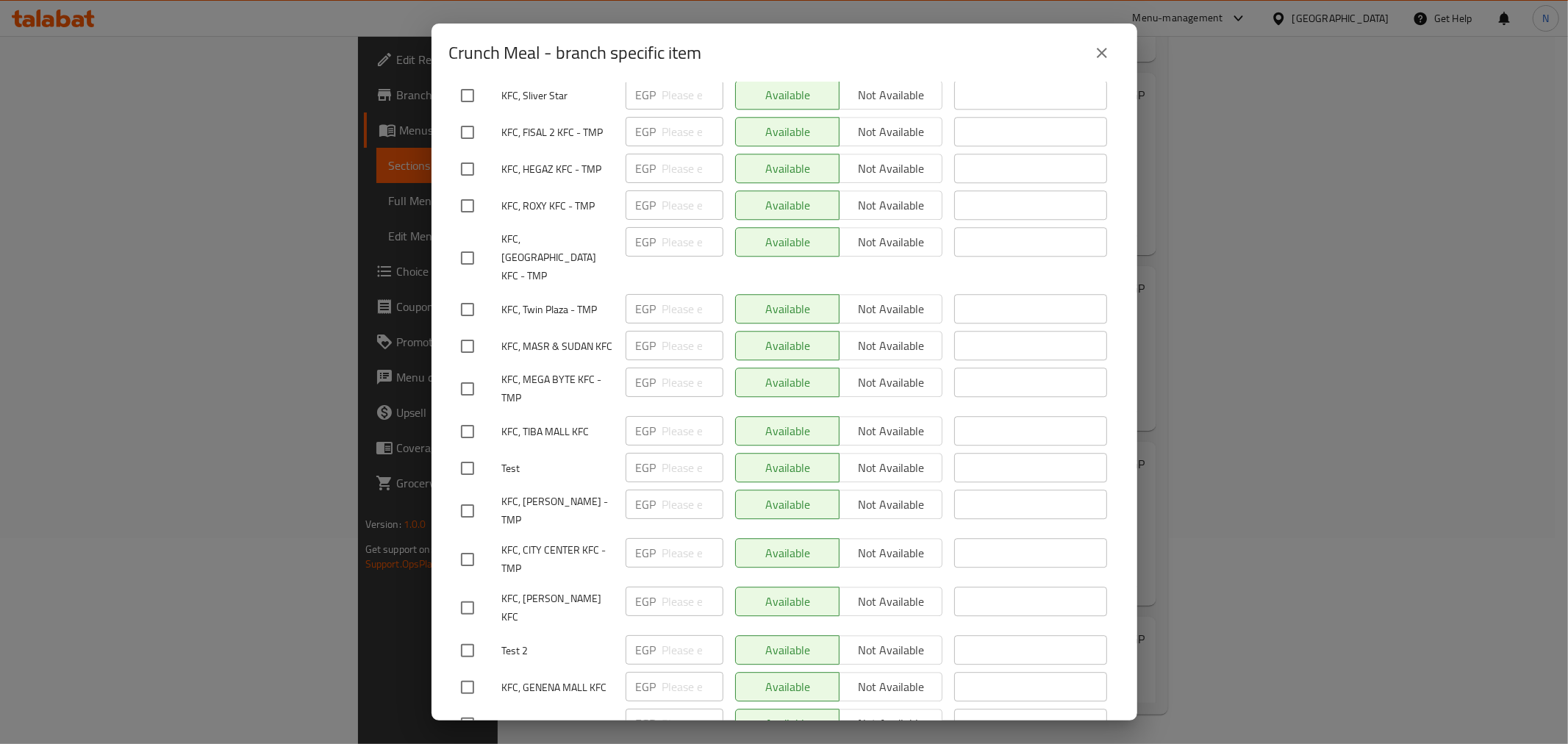
click at [1089, 40] on button "close" at bounding box center [1101, 52] width 35 height 35
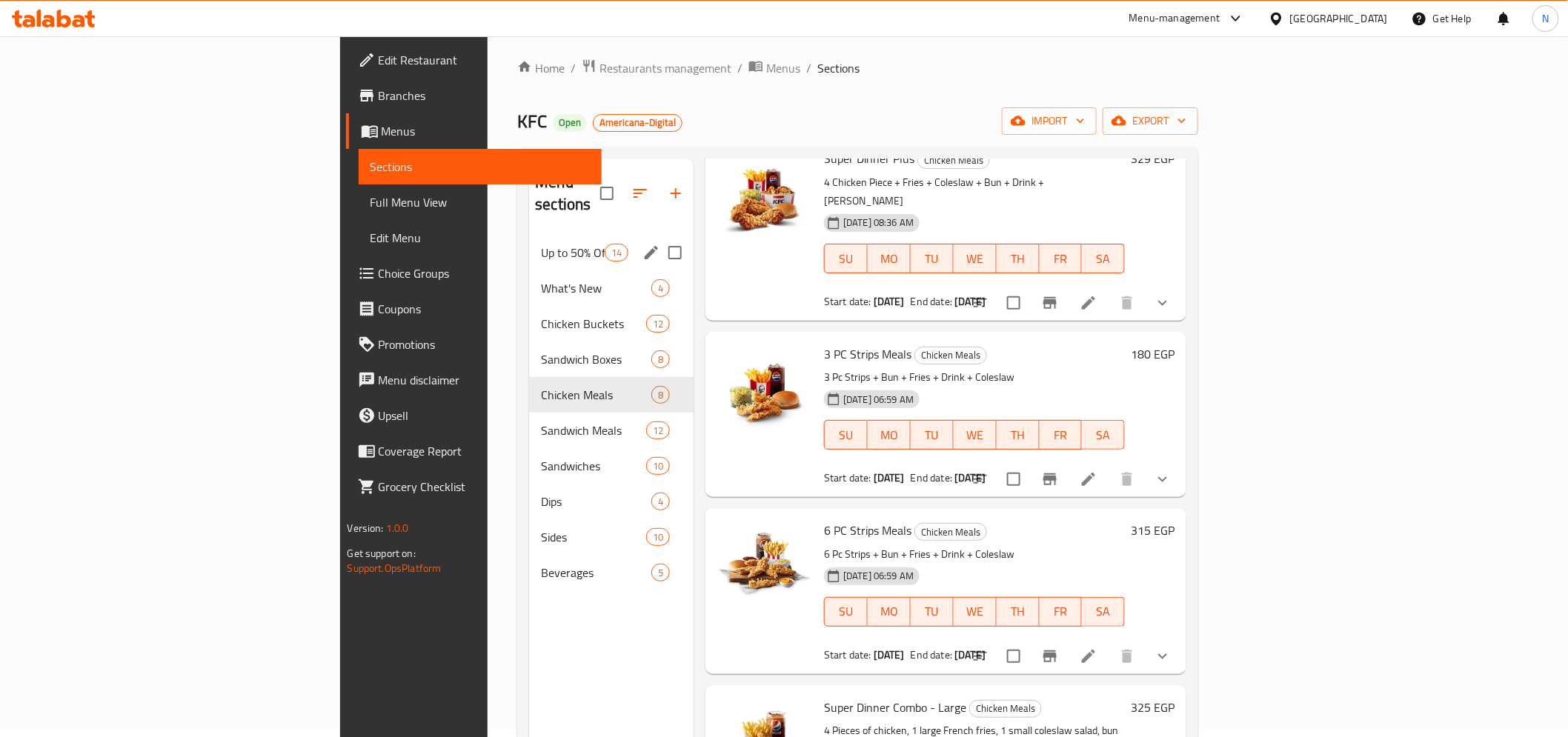
scroll to position [0, 0]
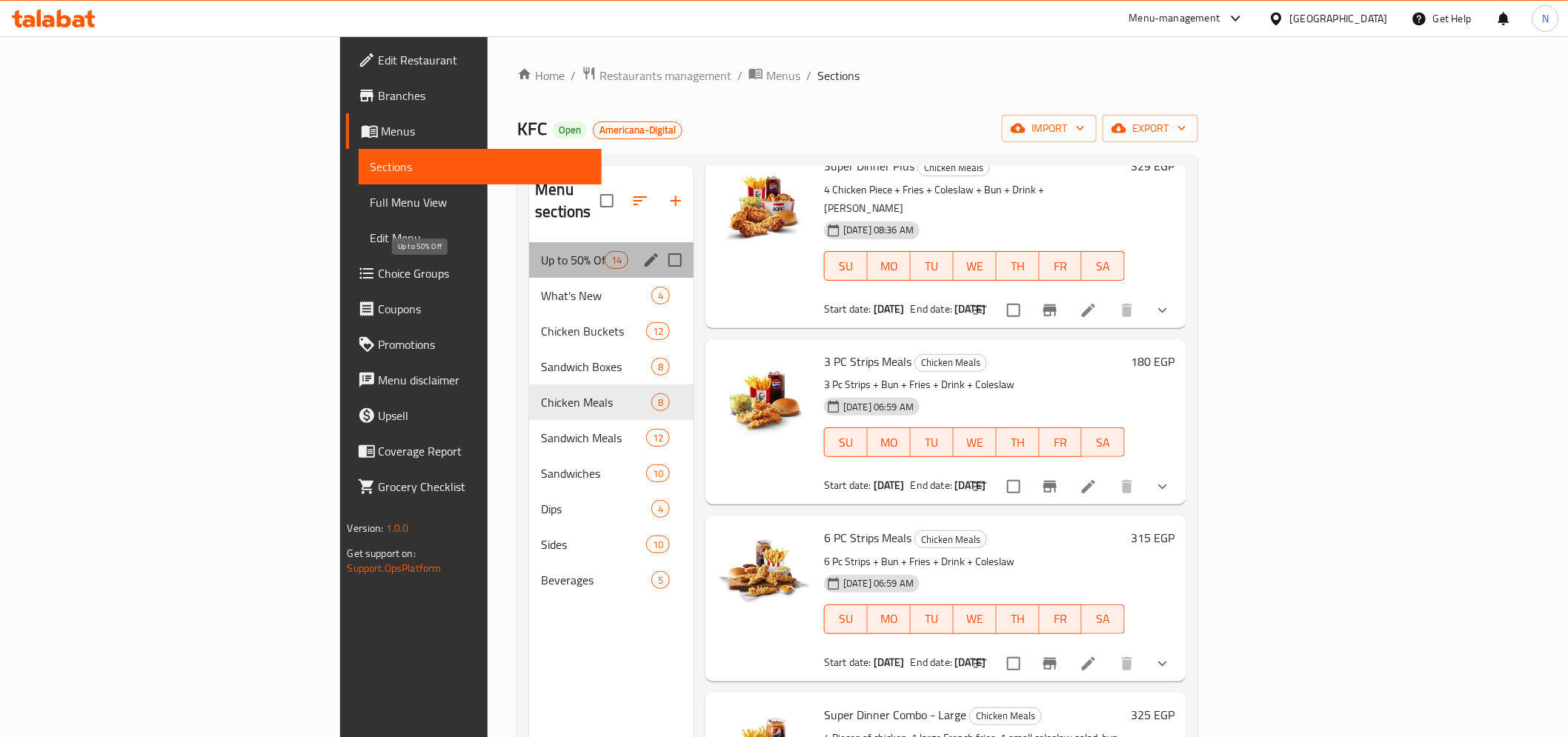
click at [541, 251] on span "Up to 50% Off" at bounding box center [572, 259] width 63 height 18
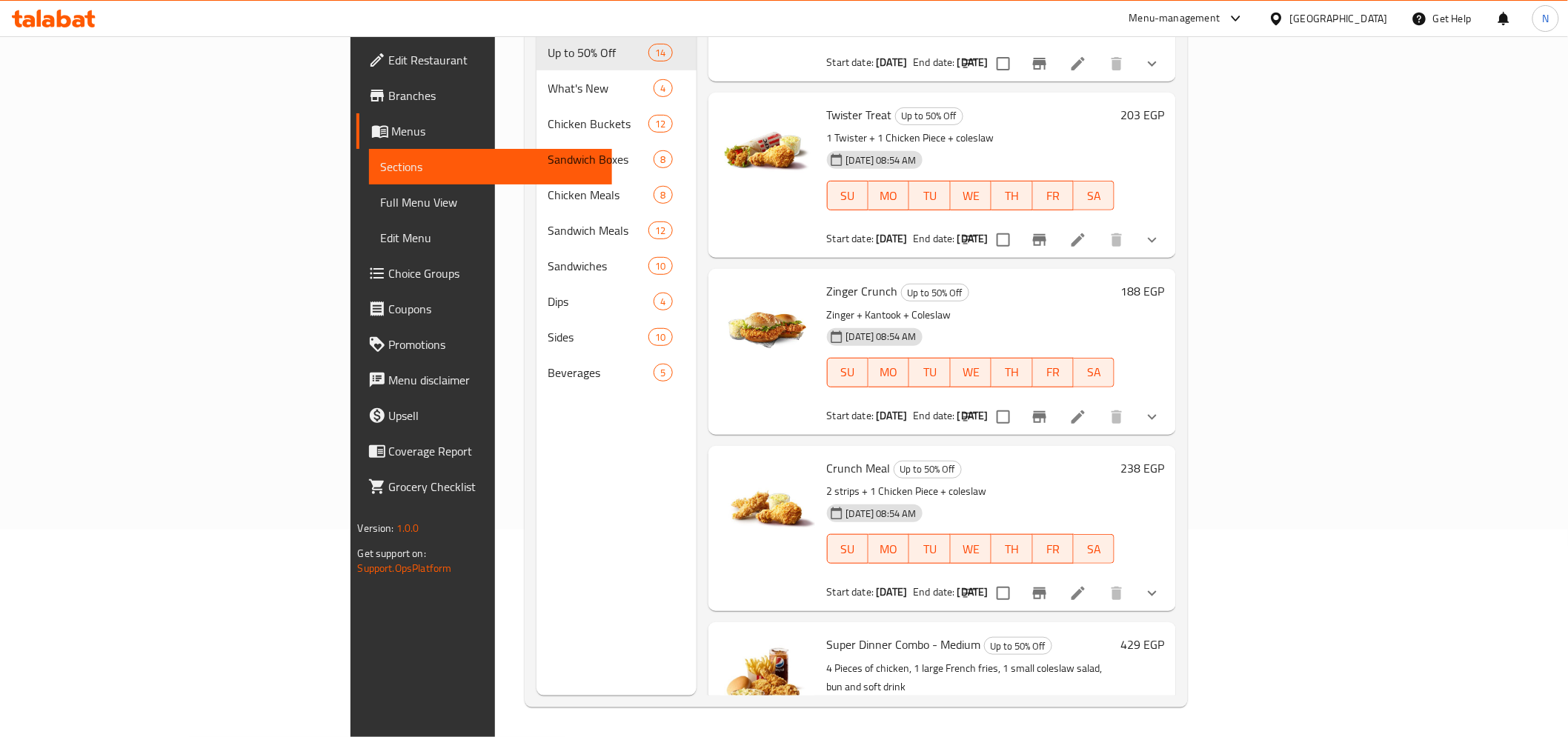
scroll to position [219, 0]
click at [1046, 588] on icon "Branch-specific-item" at bounding box center [1040, 594] width 14 height 12
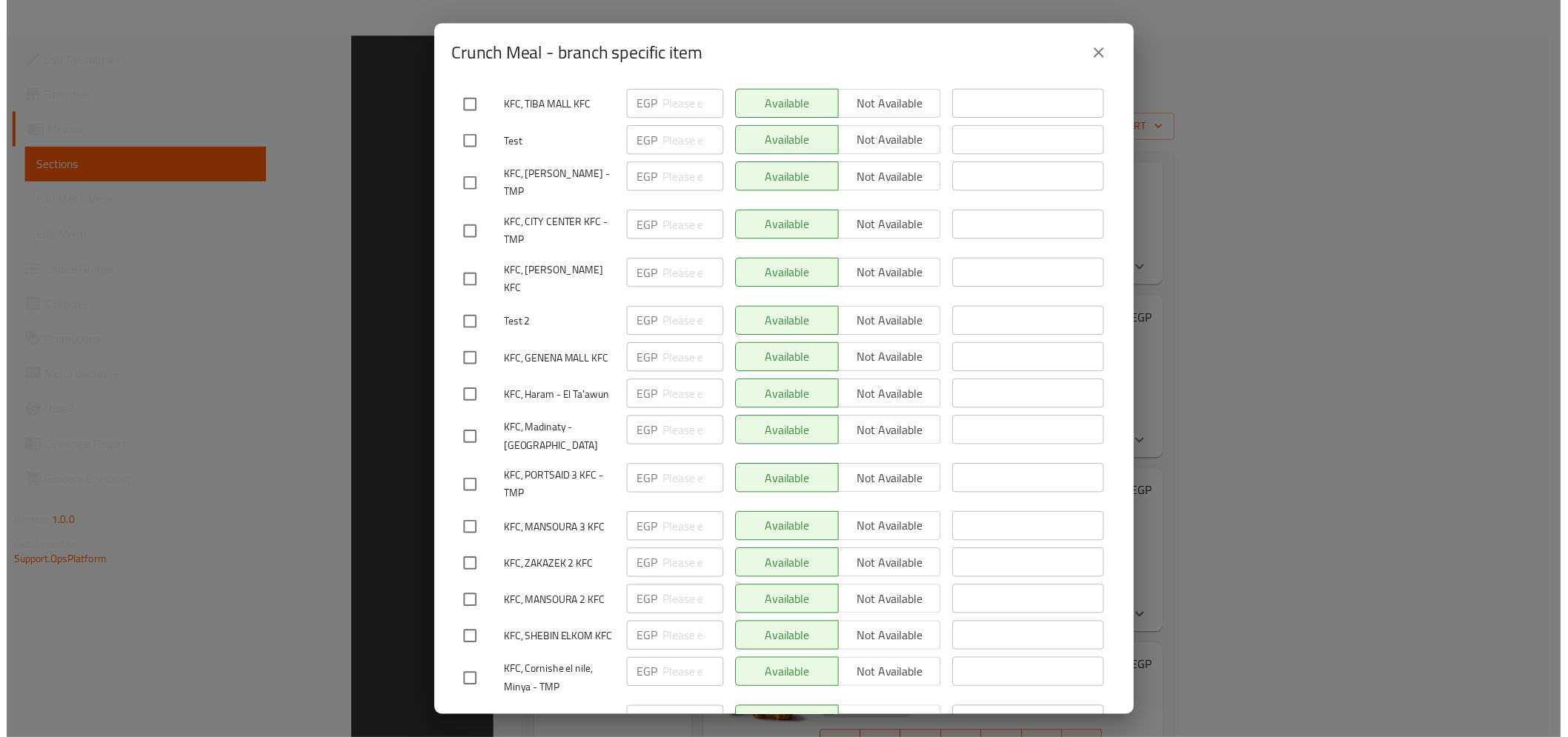
scroll to position [208, 0]
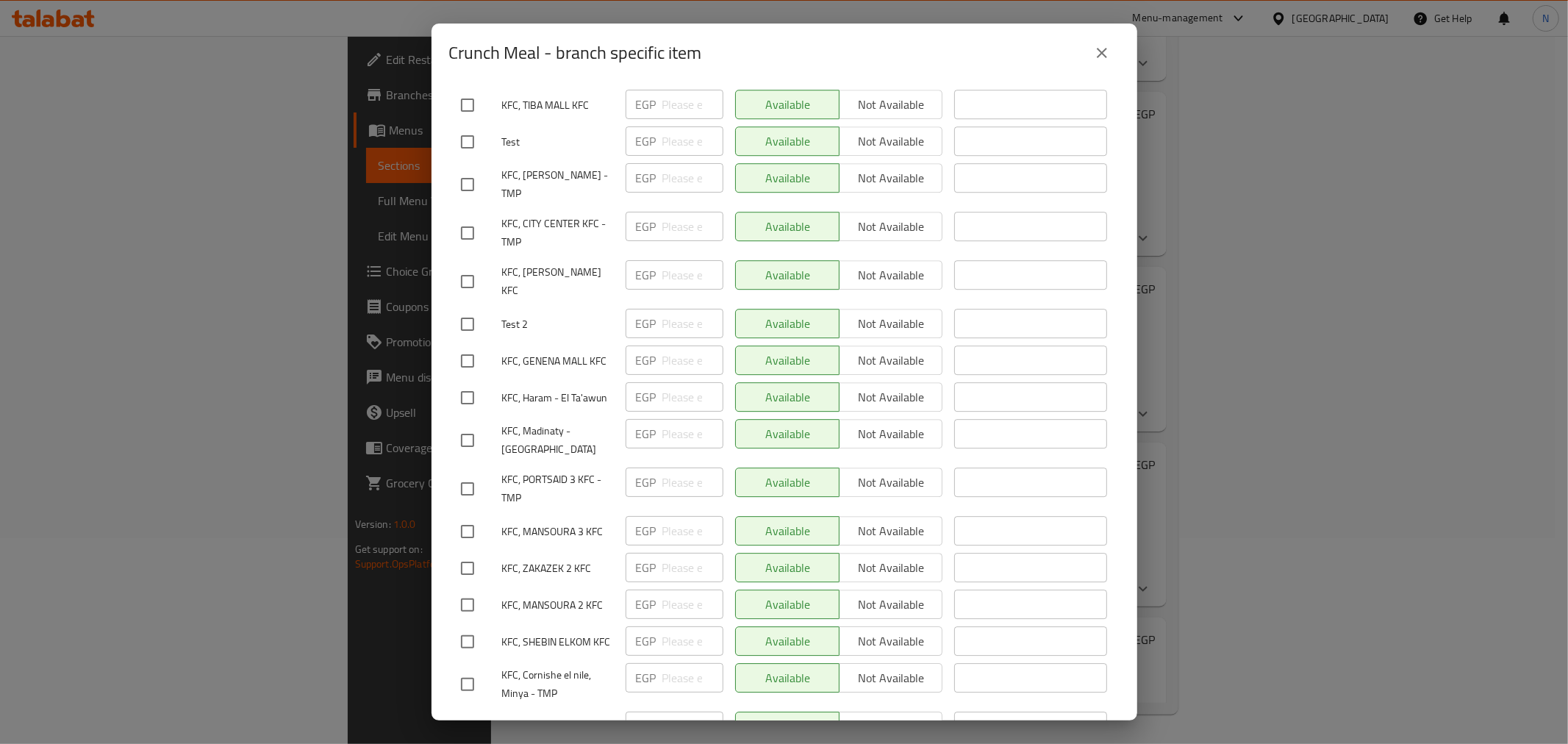
click at [1479, 86] on div "Crunch Meal - branch specific item Crunch Meal 2 strips + 1 Chicken Piece + col…" at bounding box center [784, 372] width 1568 height 744
click at [1097, 50] on icon "close" at bounding box center [1102, 53] width 18 height 18
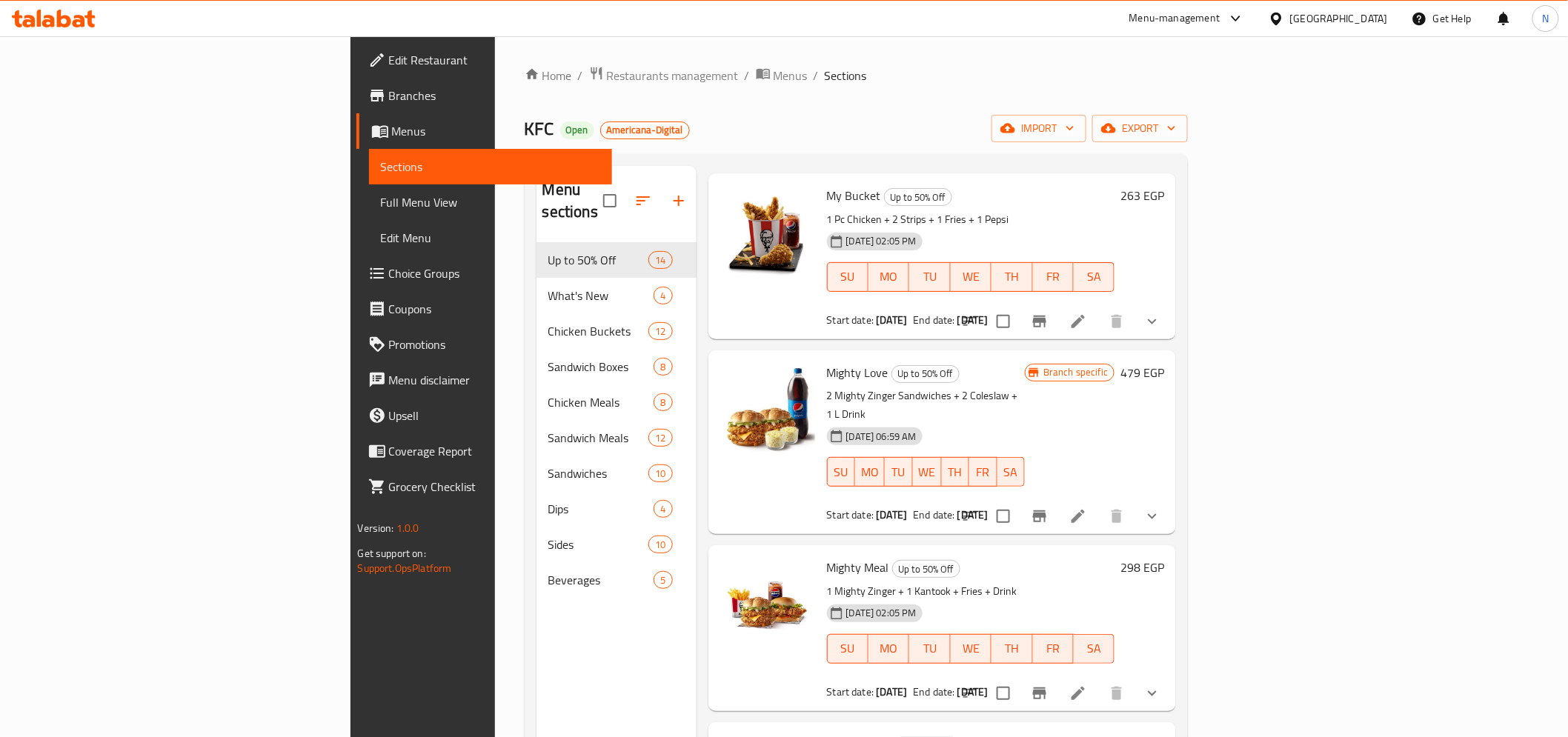
scroll to position [935, 0]
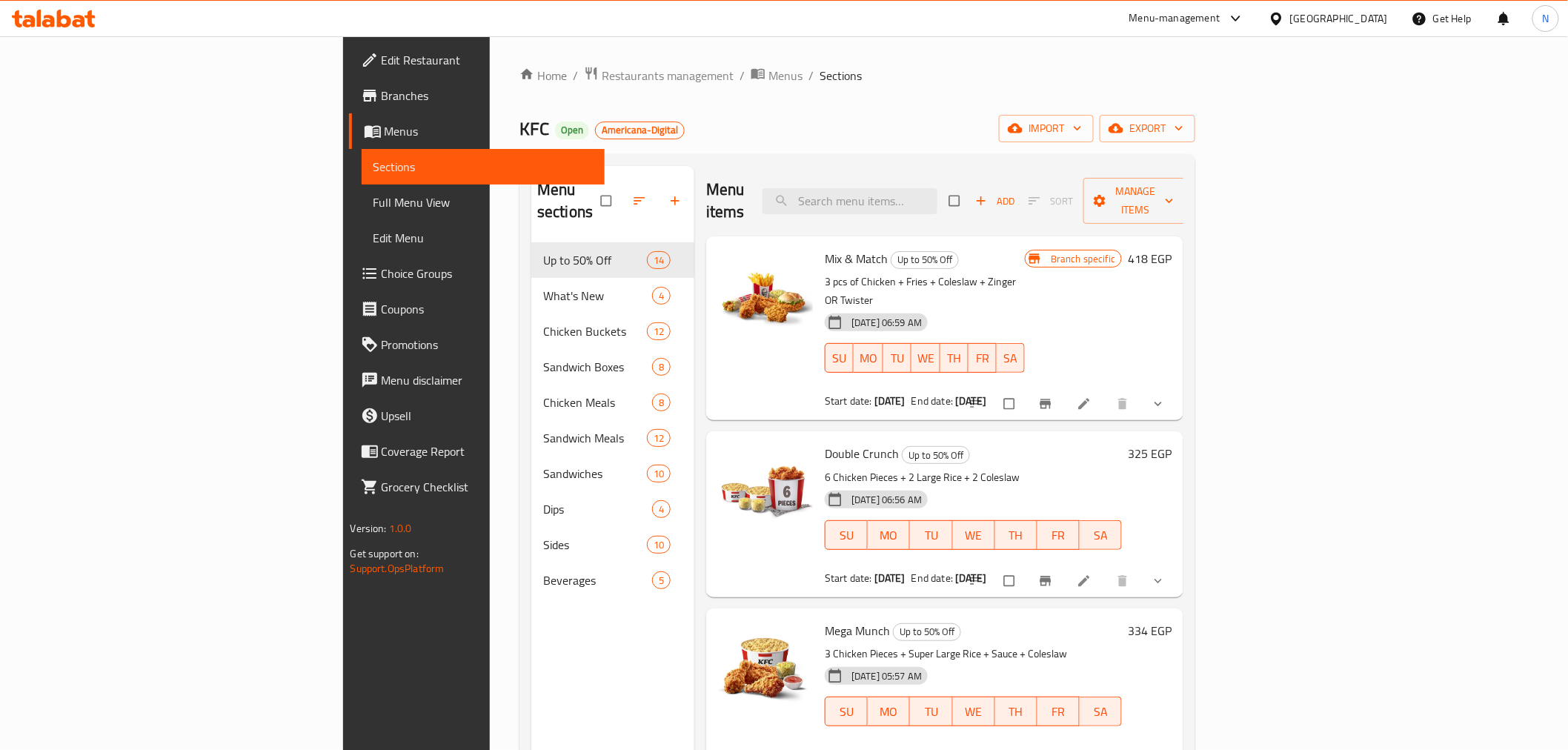
click at [381, 100] on span "Branches" at bounding box center [487, 95] width 211 height 18
